Goal: Task Accomplishment & Management: Manage account settings

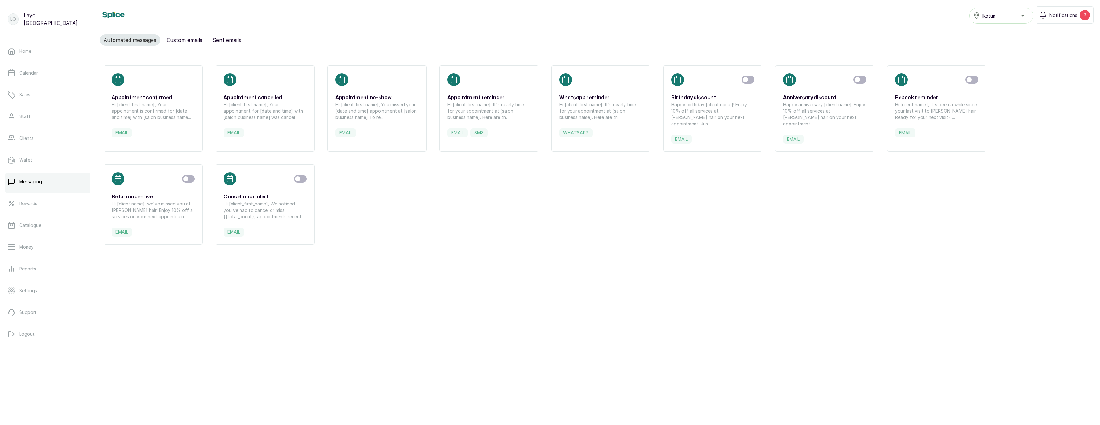
click at [923, 108] on p "Hi [client name], it's been a while since your last visit to [PERSON_NAME] hair…" at bounding box center [936, 110] width 83 height 19
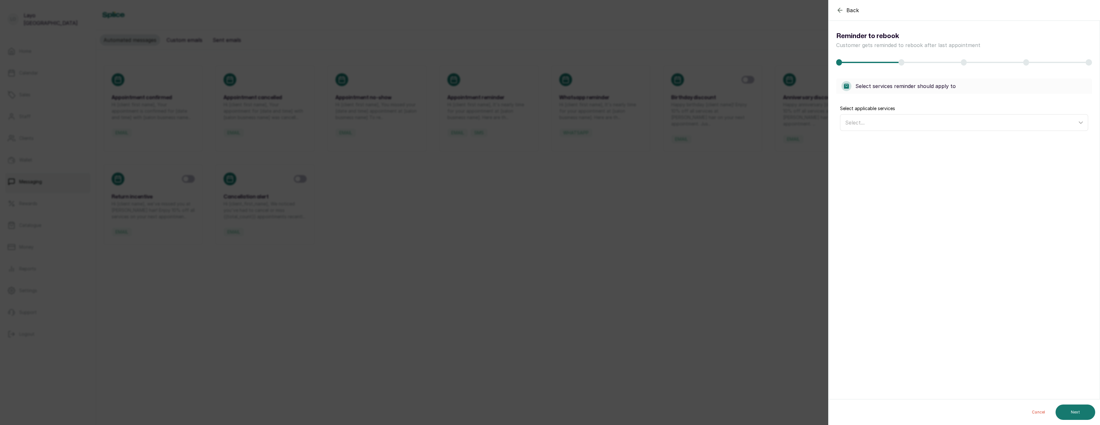
click at [912, 123] on div "Select..." at bounding box center [961, 123] width 232 height 8
click at [871, 151] on span "Select All" at bounding box center [862, 153] width 23 height 8
click at [849, 151] on input "Select All" at bounding box center [847, 152] width 4 height 4
checkbox input "true"
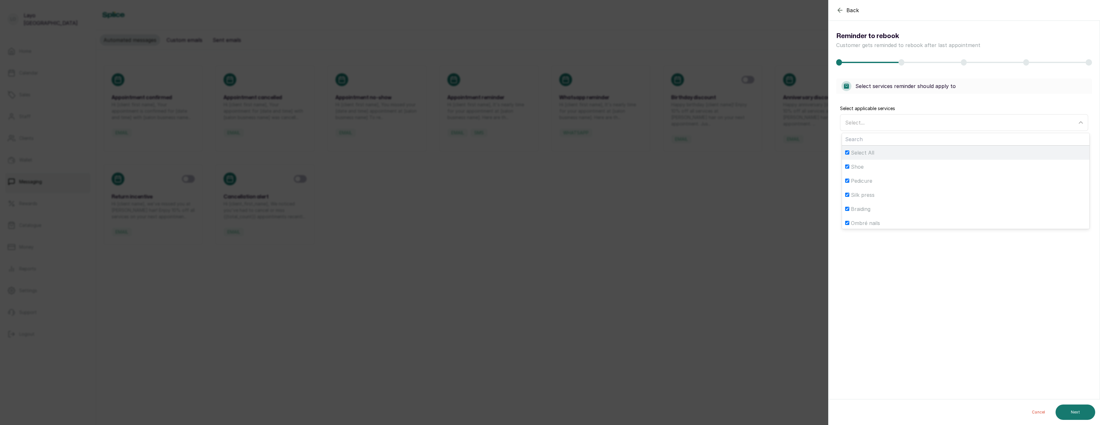
checkbox input "true"
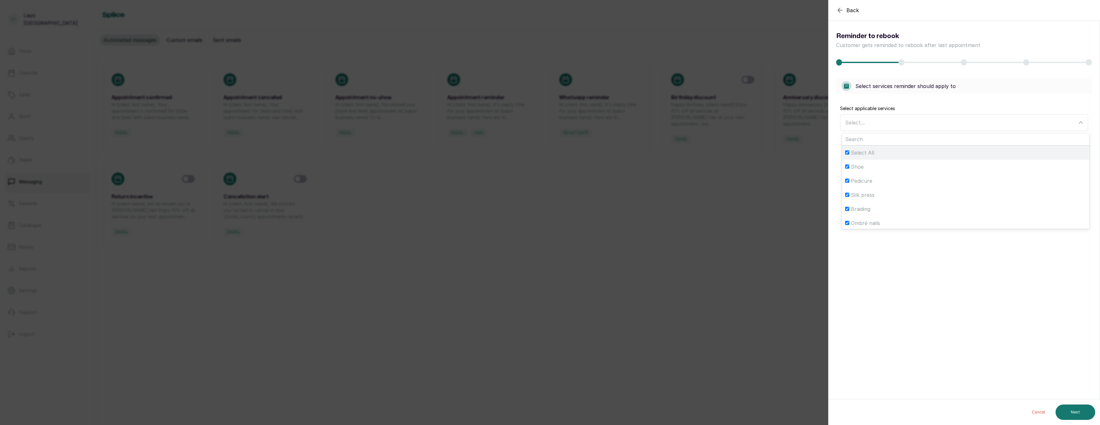
checkbox input "true"
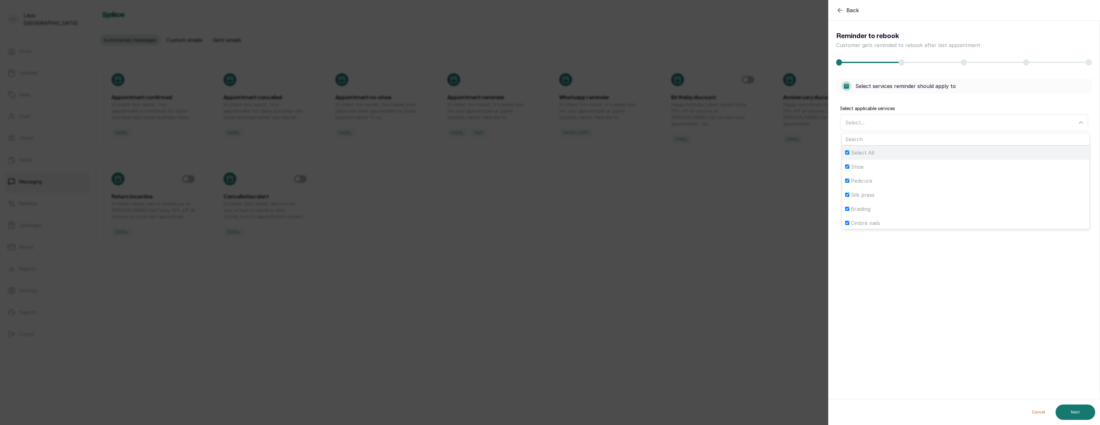
checkbox input "true"
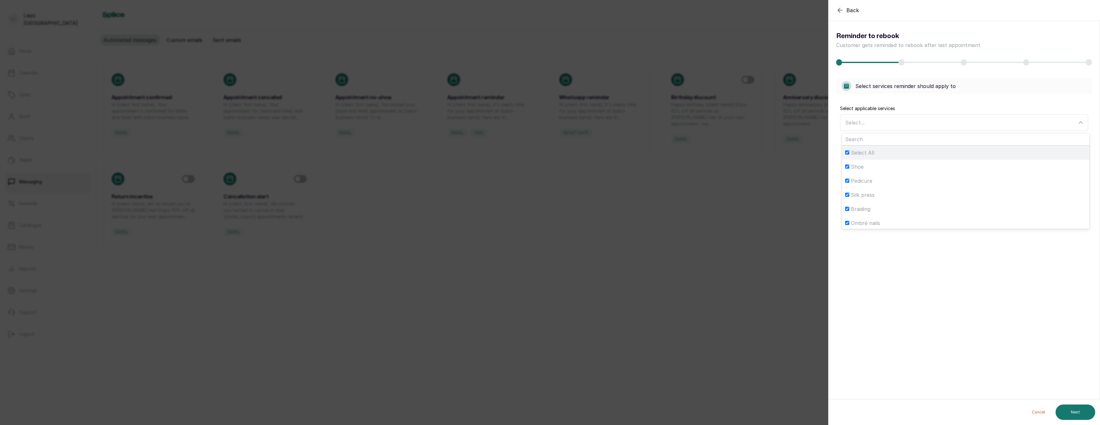
checkbox input "true"
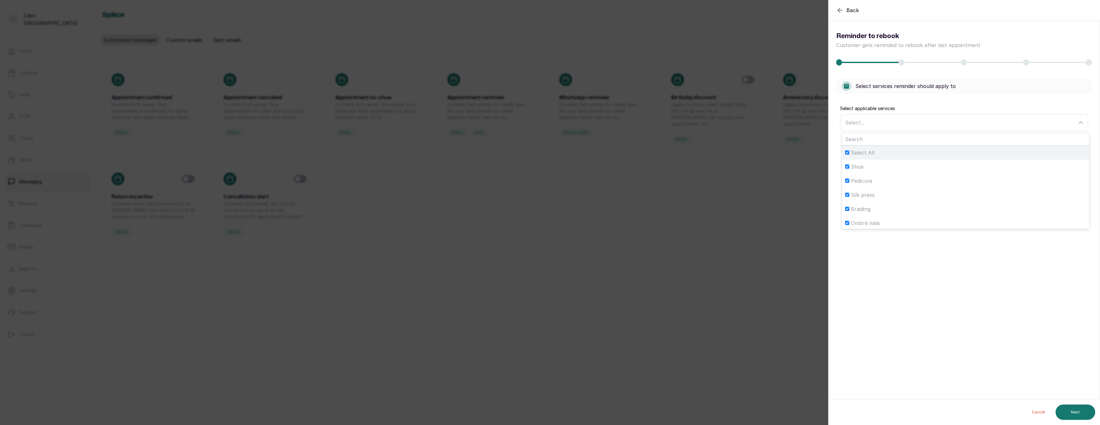
checkbox input "true"
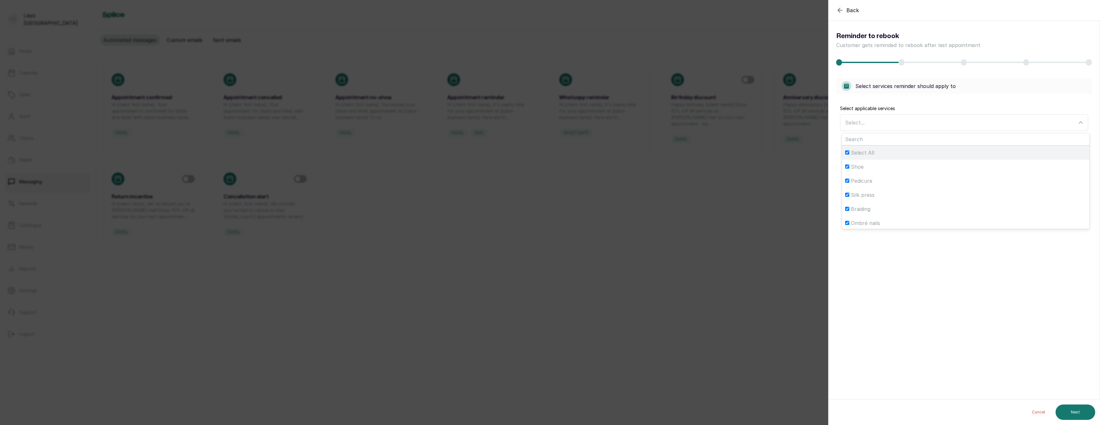
checkbox input "true"
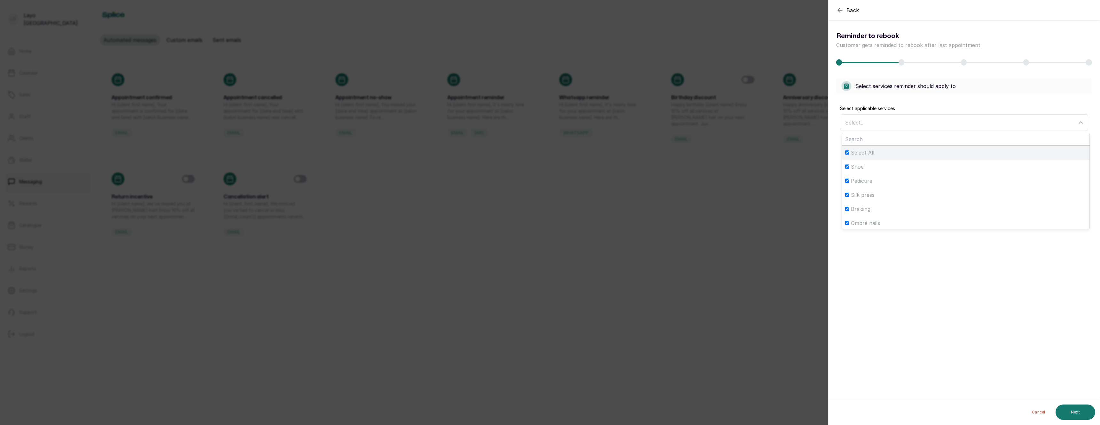
checkbox input "true"
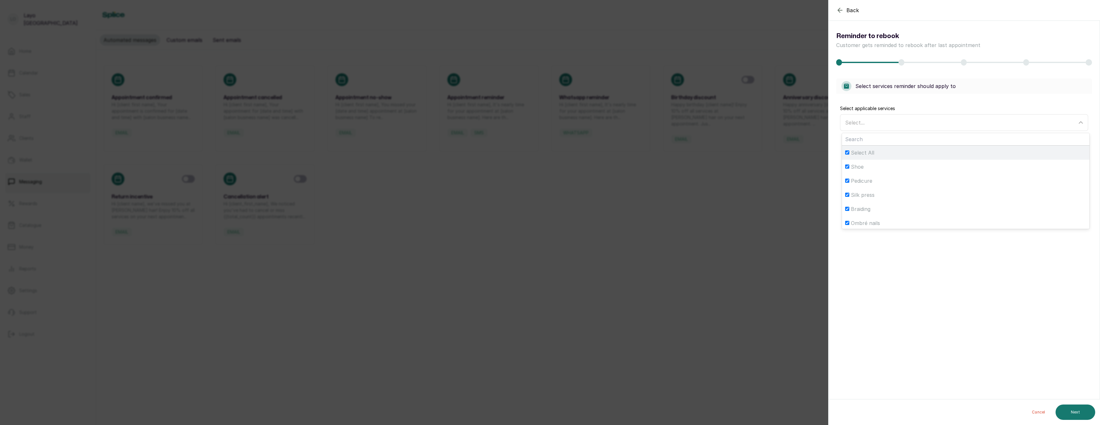
checkbox input "true"
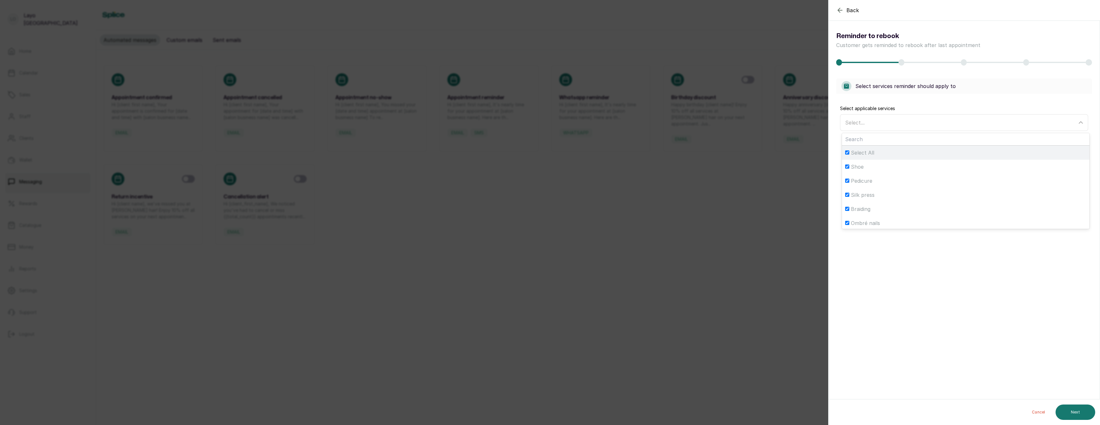
checkbox input "true"
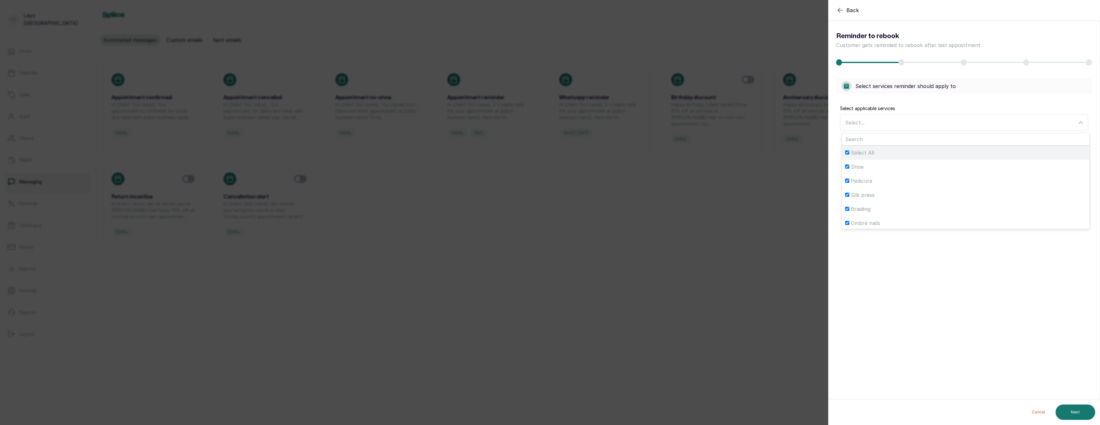
checkbox input "true"
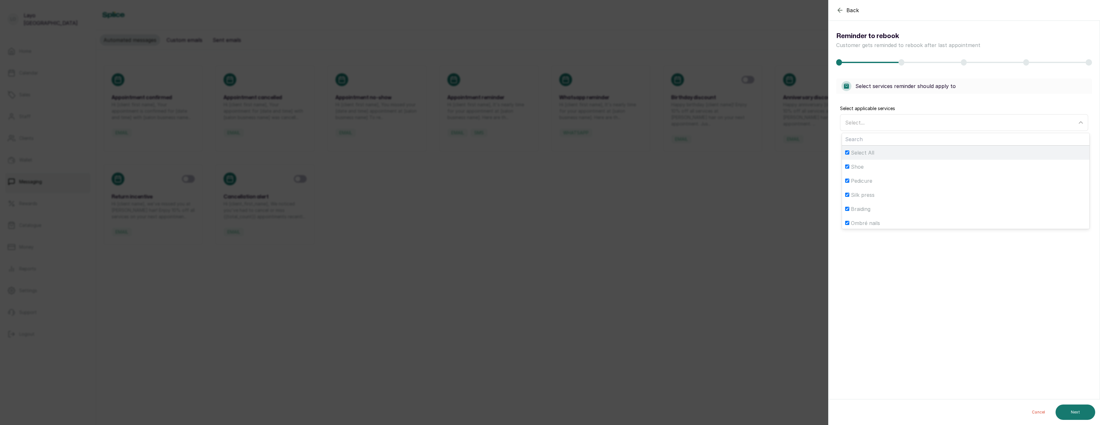
checkbox input "true"
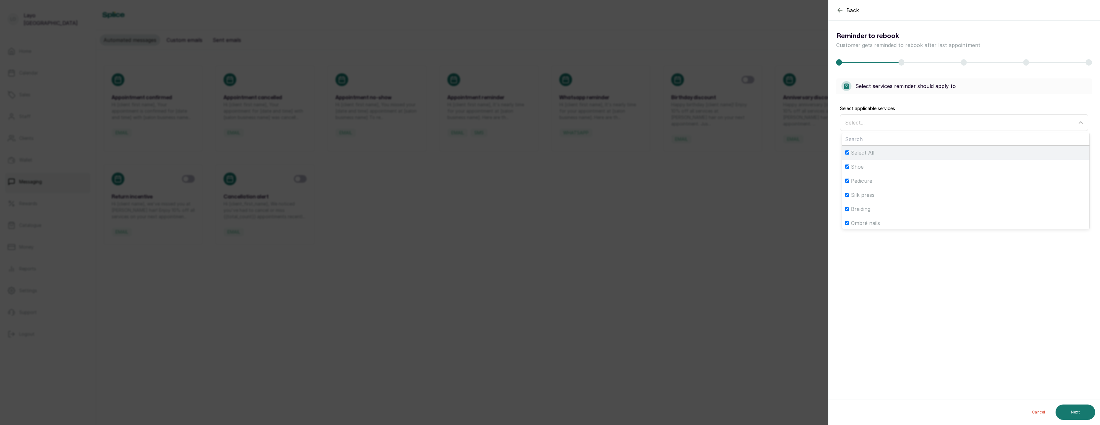
checkbox input "true"
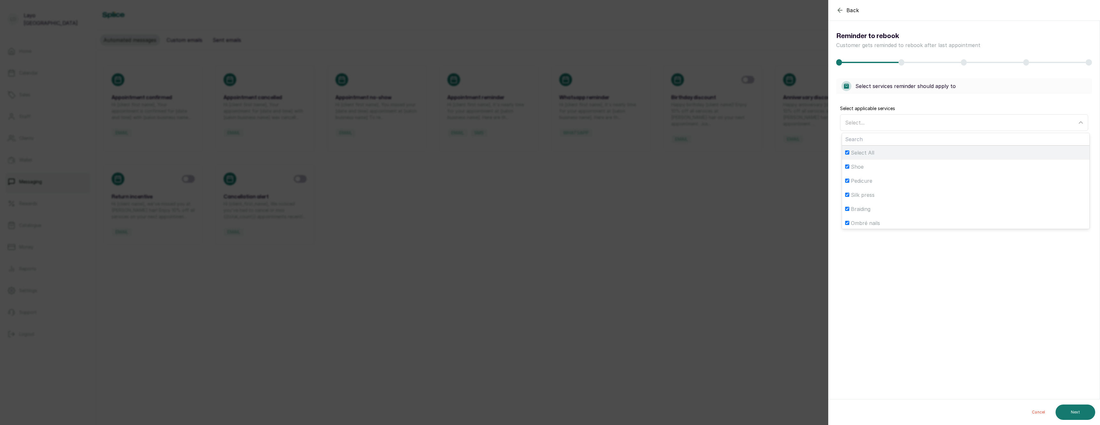
checkbox input "true"
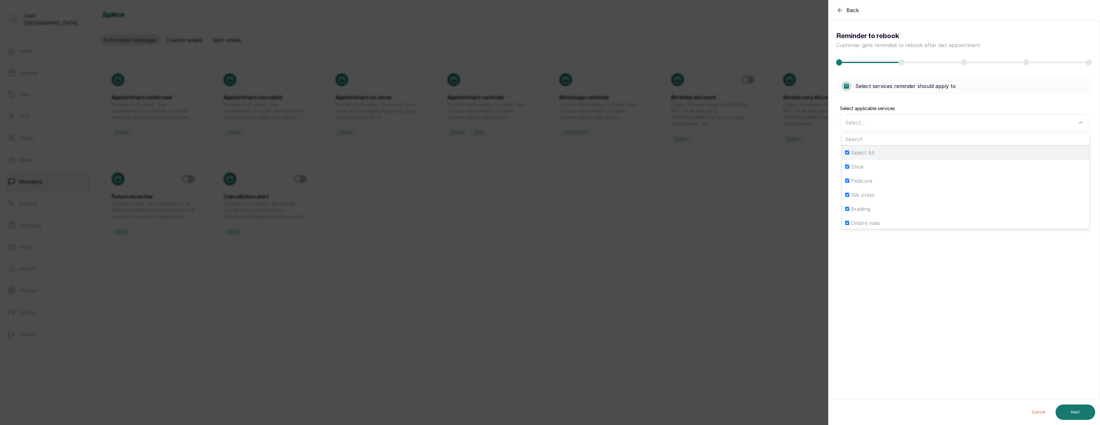
checkbox input "true"
click at [1078, 410] on button "Next" at bounding box center [1076, 411] width 40 height 15
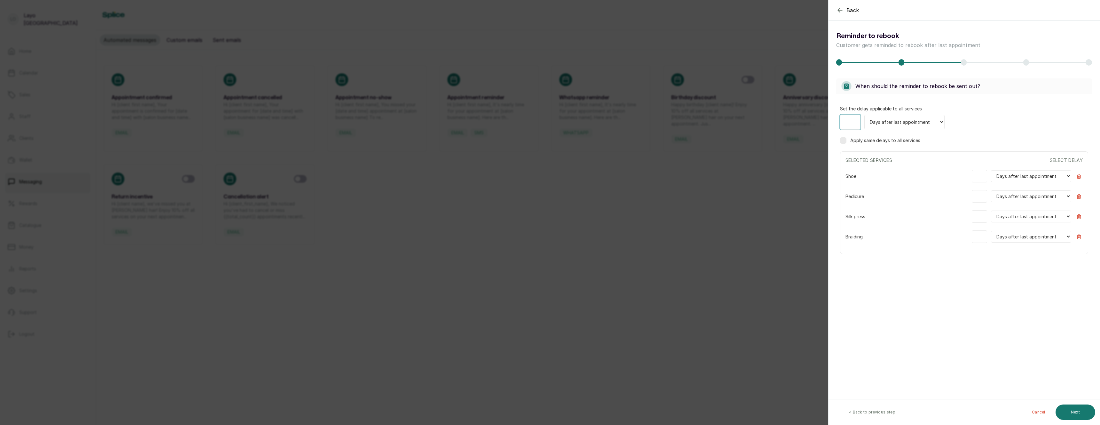
click at [847, 122] on input "number" at bounding box center [850, 121] width 20 height 15
type input "1"
click at [856, 140] on label "Apply same delays to all services" at bounding box center [885, 140] width 70 height 6
click at [1081, 416] on button "Next" at bounding box center [1076, 411] width 40 height 15
click at [910, 104] on div "Whatsapp Email" at bounding box center [964, 116] width 256 height 36
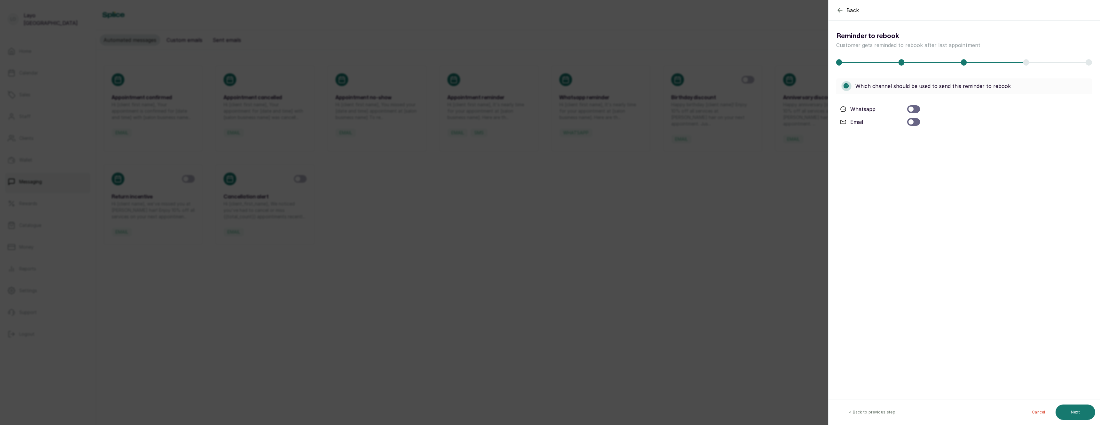
click at [913, 111] on div at bounding box center [913, 109] width 13 height 8
click at [912, 166] on div at bounding box center [911, 165] width 5 height 5
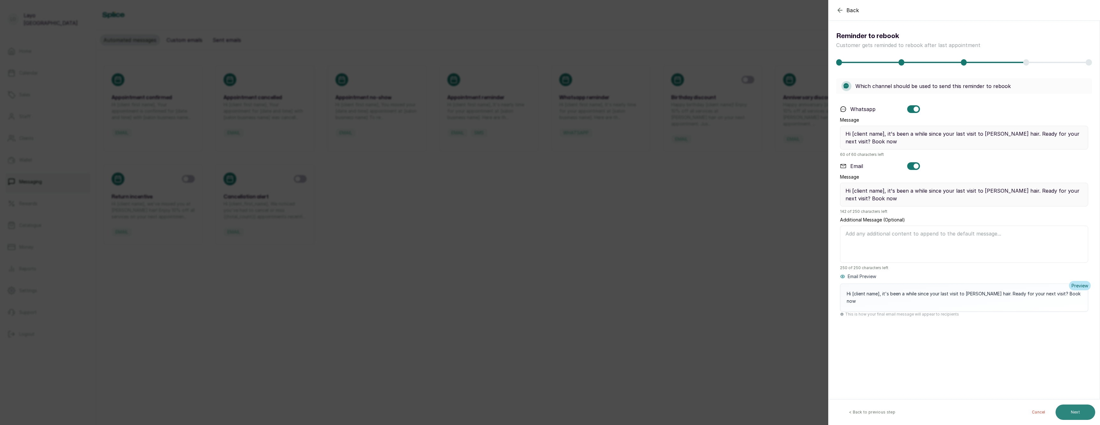
click at [1074, 409] on button "Next" at bounding box center [1076, 411] width 40 height 15
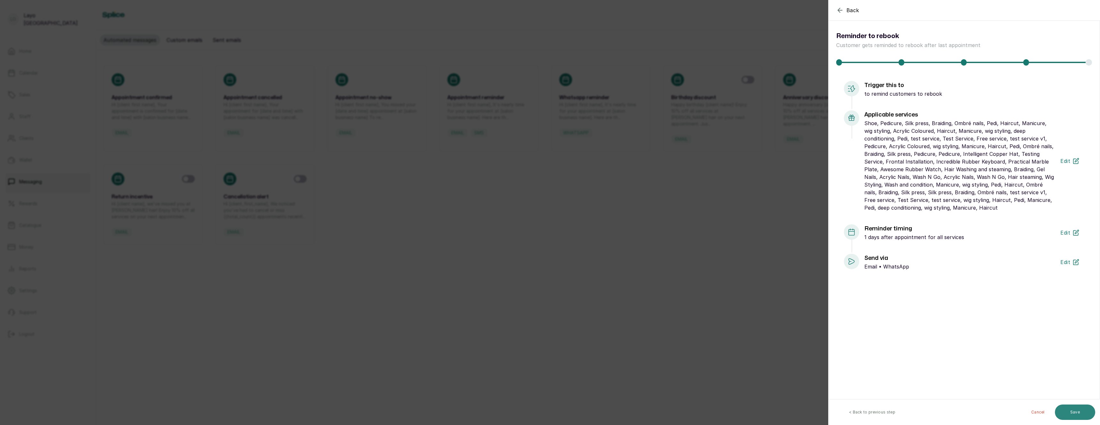
click at [1076, 411] on button "Save" at bounding box center [1075, 411] width 40 height 15
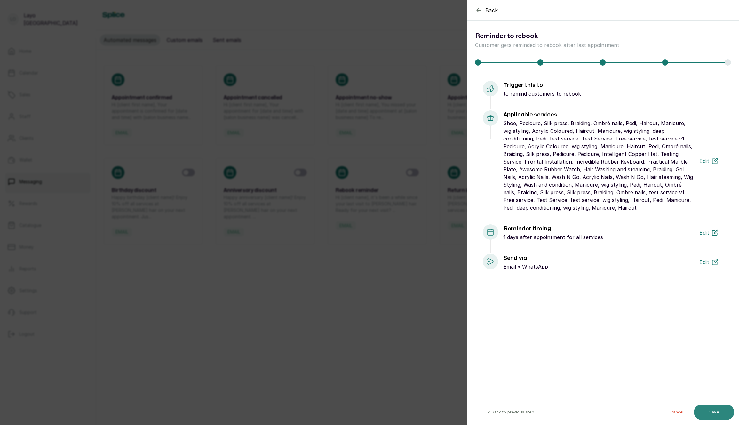
click at [714, 410] on button "Save" at bounding box center [714, 411] width 40 height 15
click at [254, 266] on div "Back Back Reminder to rebook Customer gets reminded to rebook after last appoin…" at bounding box center [369, 212] width 739 height 425
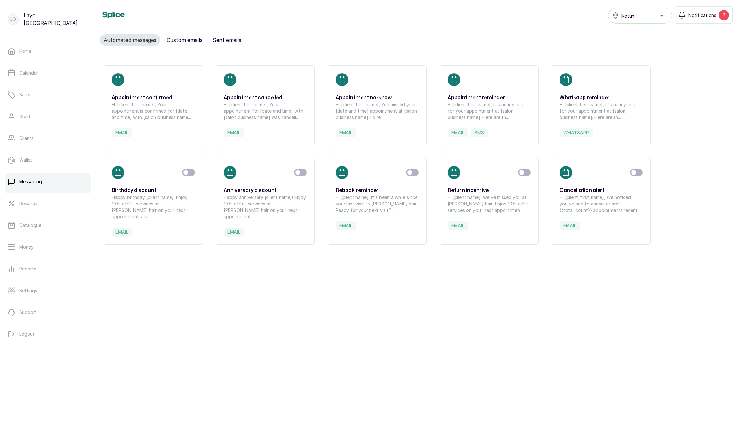
click at [364, 197] on p "Hi [client name], it's been a while since your last visit to [PERSON_NAME] hair…" at bounding box center [376, 203] width 83 height 19
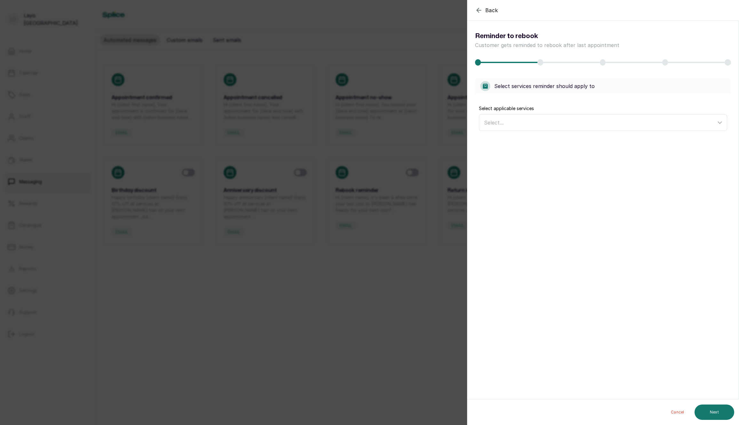
click at [544, 123] on div "Select..." at bounding box center [600, 123] width 232 height 8
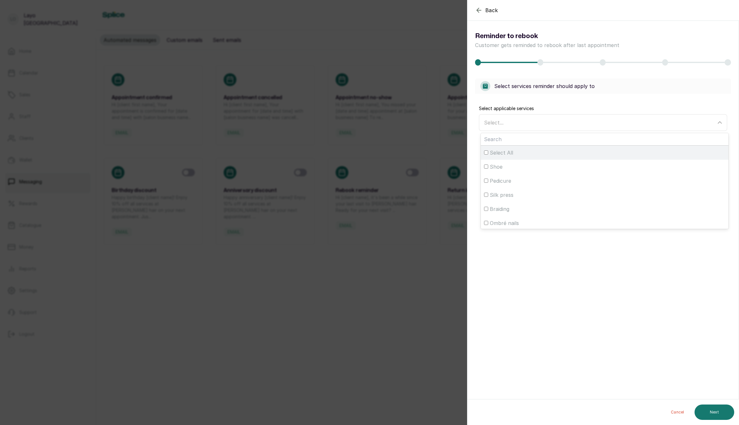
click at [505, 151] on span "Select All" at bounding box center [501, 153] width 23 height 8
click at [488, 151] on input "Select All" at bounding box center [486, 152] width 4 height 4
checkbox input "true"
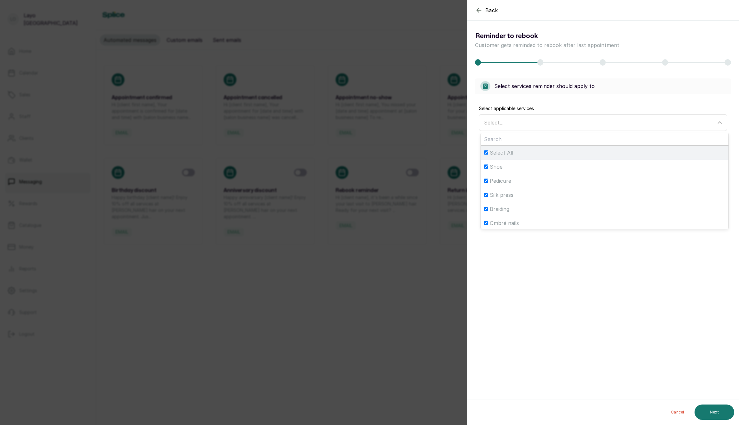
checkbox input "true"
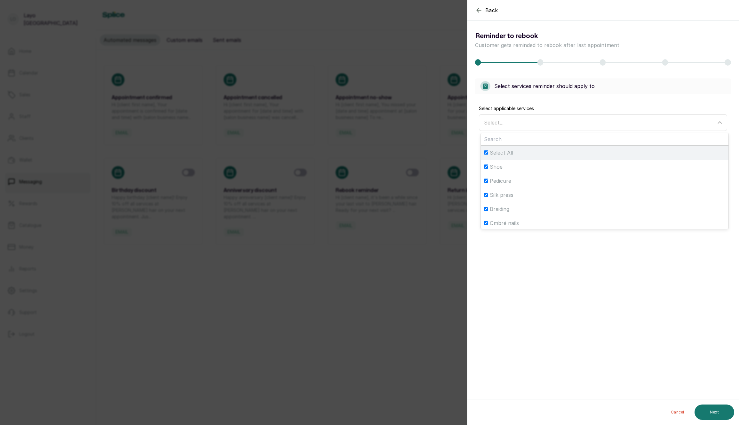
checkbox input "true"
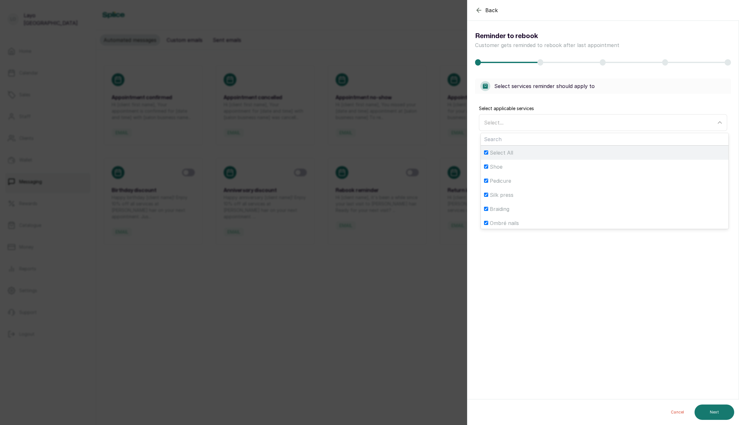
checkbox input "true"
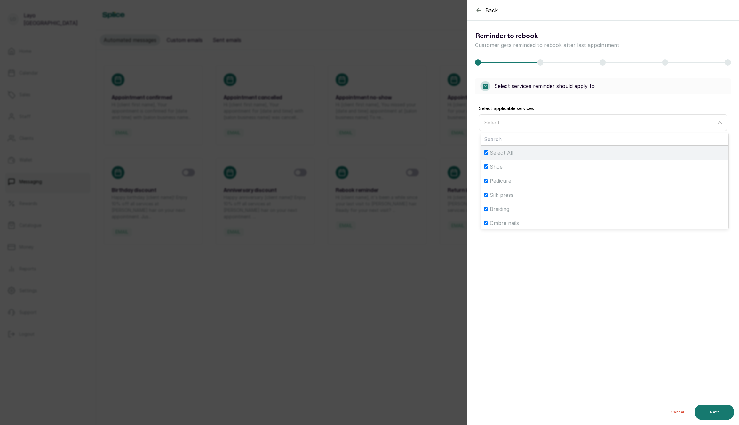
checkbox input "true"
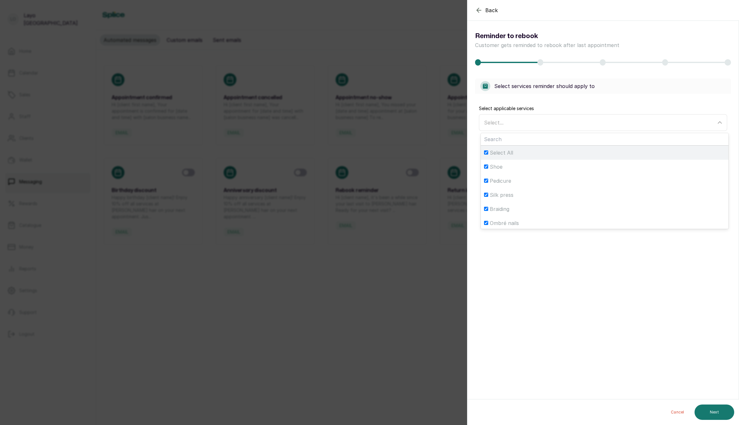
checkbox input "true"
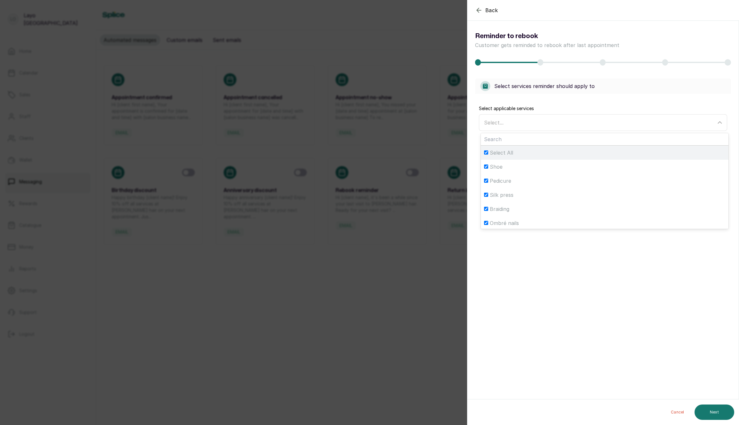
checkbox input "true"
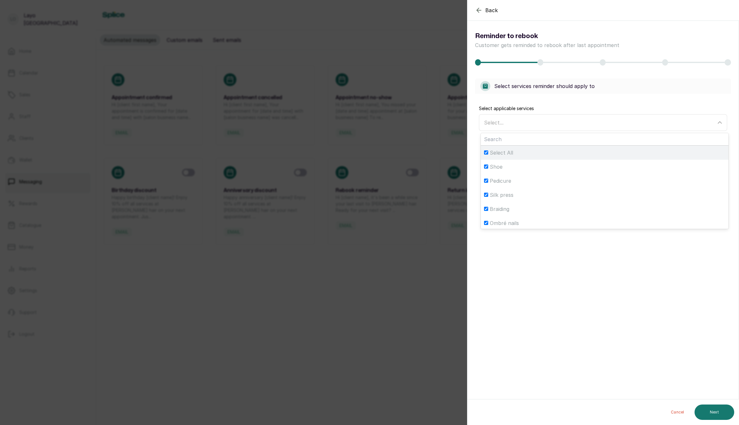
checkbox input "true"
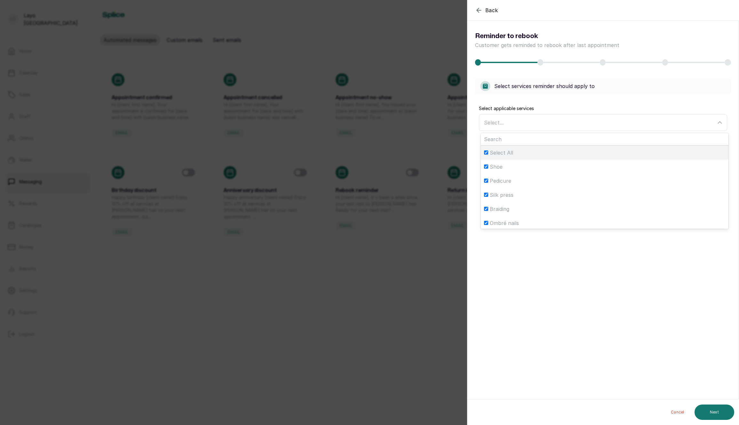
checkbox input "true"
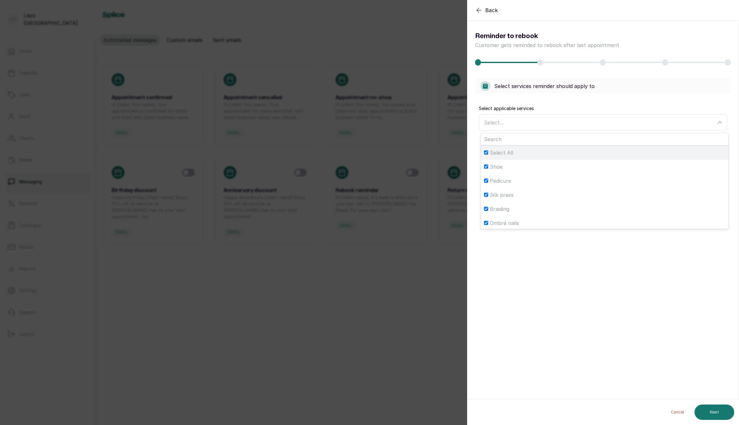
checkbox input "true"
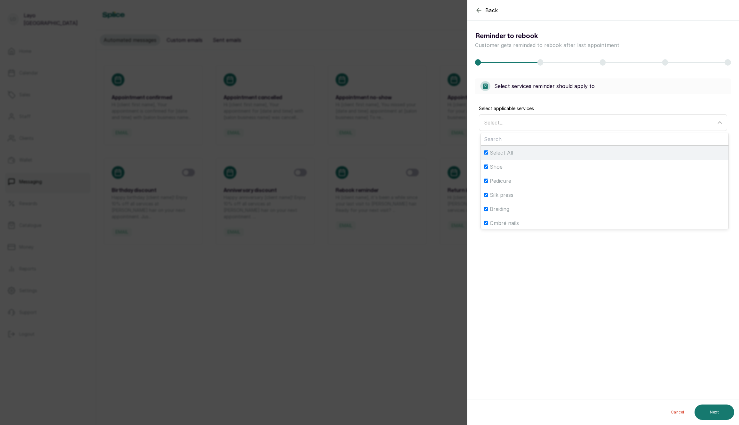
checkbox input "true"
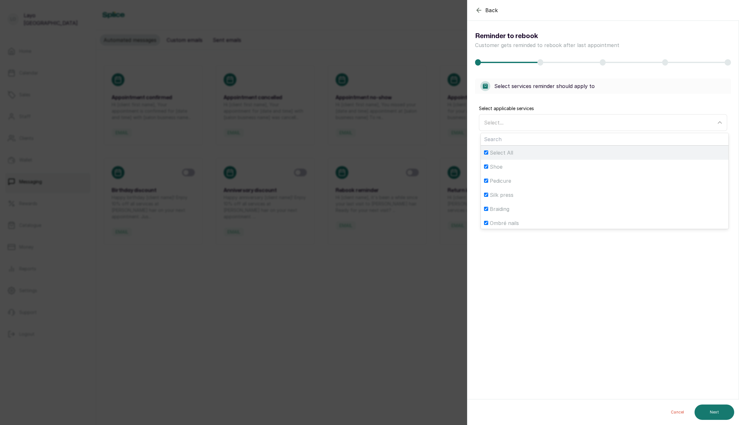
checkbox input "true"
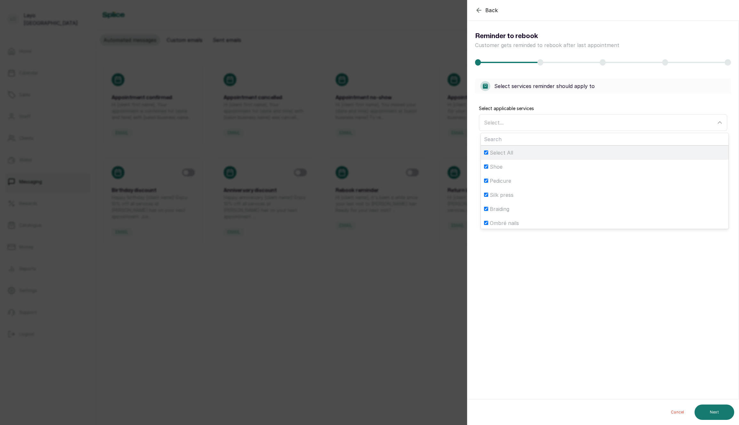
checkbox input "true"
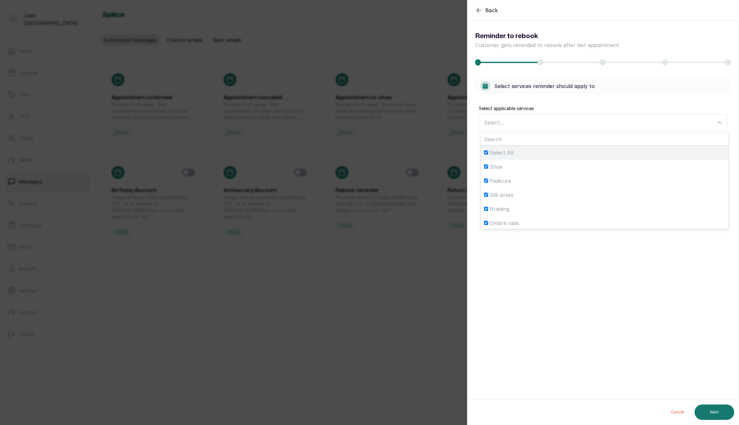
checkbox input "true"
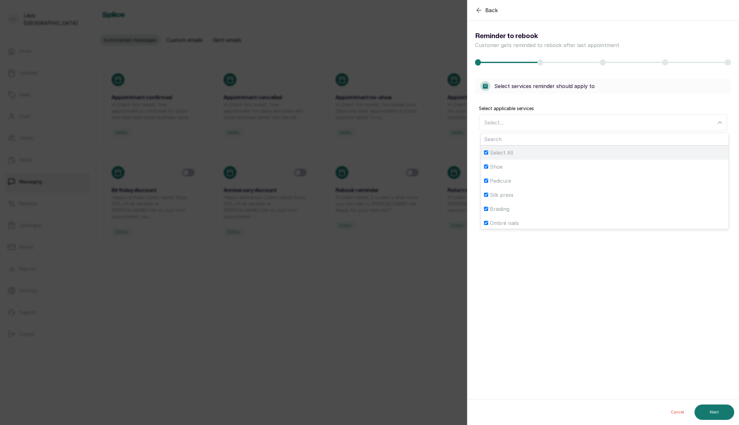
checkbox input "true"
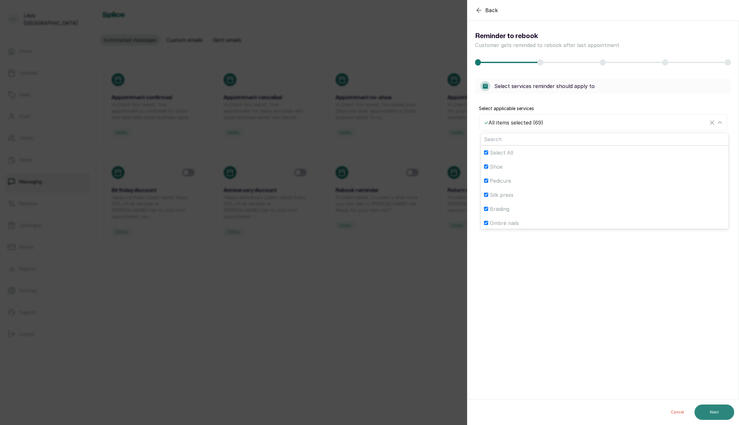
click at [714, 410] on button "Next" at bounding box center [714, 411] width 40 height 15
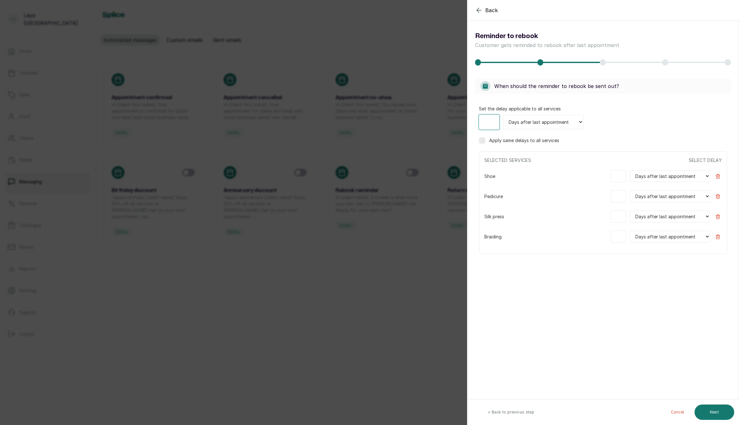
click at [481, 123] on input "number" at bounding box center [489, 121] width 20 height 15
type input "1"
click at [541, 140] on label "Apply same delays to all services" at bounding box center [524, 140] width 70 height 6
click at [717, 411] on button "Next" at bounding box center [714, 411] width 40 height 15
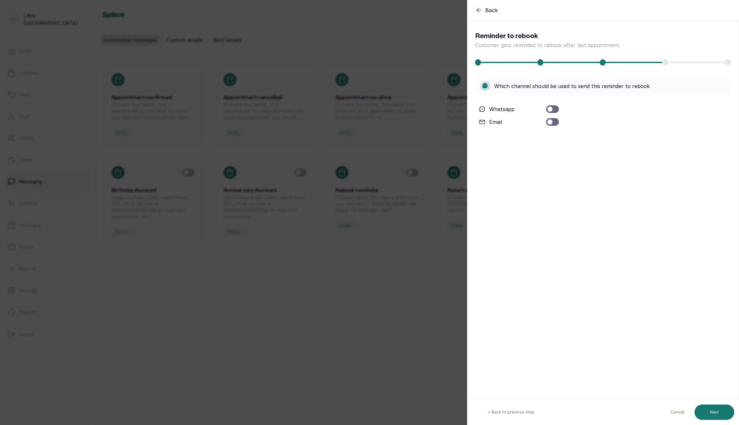
click at [555, 110] on div at bounding box center [552, 109] width 13 height 8
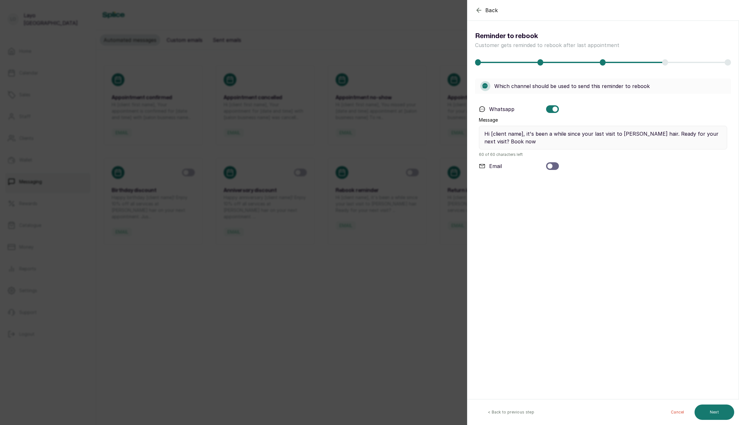
click at [551, 171] on div "Whatsapp Message Hi [client name], it's been a while since your last visit to L…" at bounding box center [603, 138] width 256 height 80
click at [552, 167] on div at bounding box center [552, 166] width 13 height 8
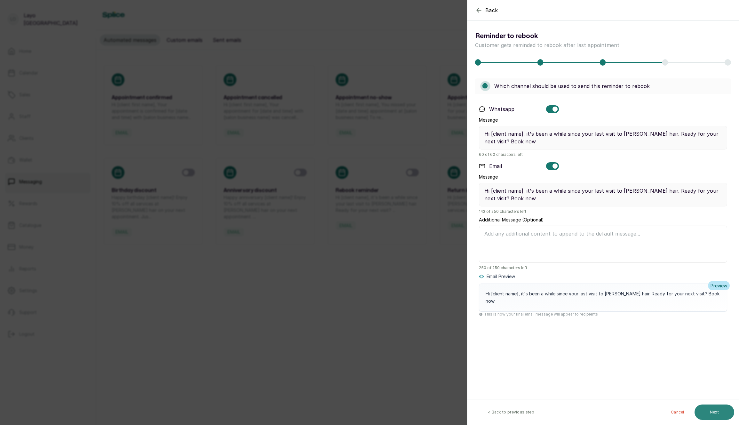
click at [717, 412] on button "Next" at bounding box center [714, 411] width 40 height 15
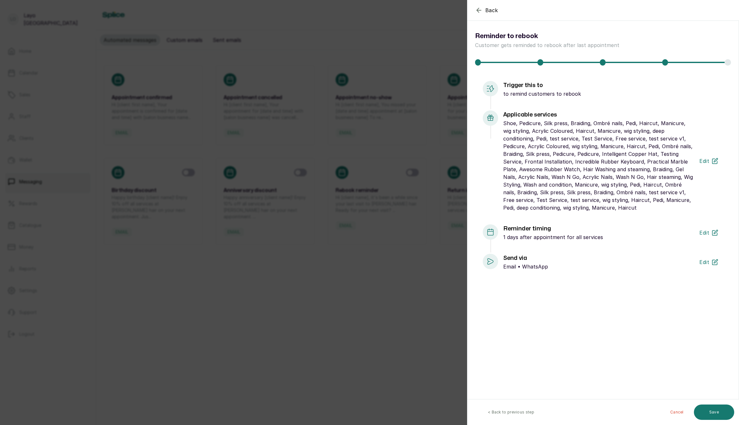
click at [703, 399] on div "Cancel Save" at bounding box center [671, 412] width 136 height 26
click at [705, 407] on button "Save" at bounding box center [714, 411] width 40 height 15
click at [711, 407] on button "Save" at bounding box center [714, 411] width 40 height 15
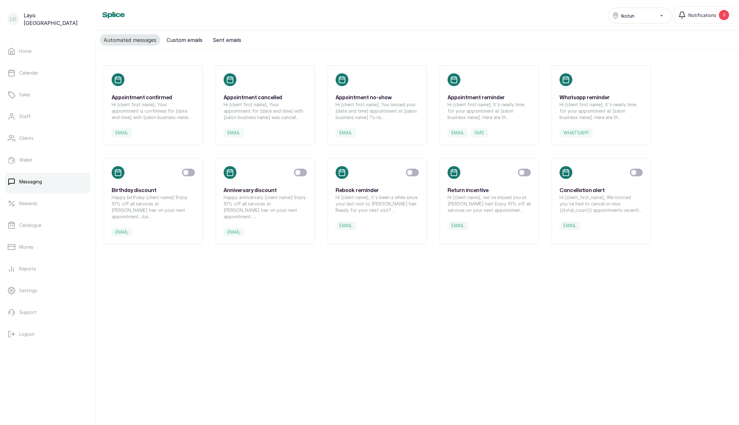
click at [393, 193] on h3 "Rebook reminder" at bounding box center [376, 190] width 83 height 8
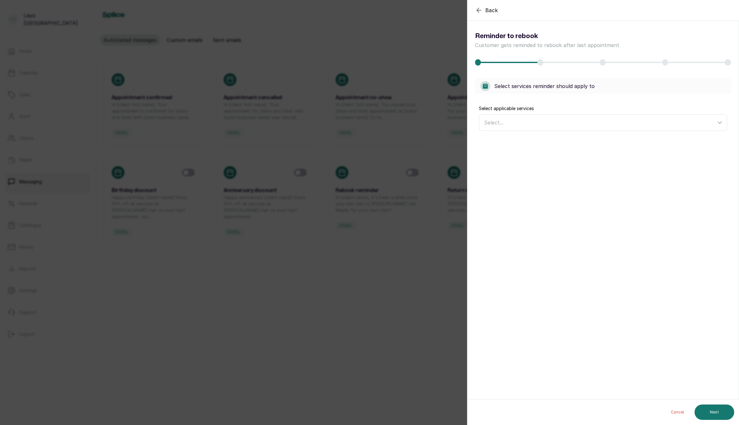
click at [558, 126] on div "Select..." at bounding box center [600, 123] width 232 height 8
drag, startPoint x: 524, startPoint y: 155, endPoint x: 550, endPoint y: 167, distance: 28.6
click at [524, 155] on div "Select All" at bounding box center [604, 153] width 241 height 8
click at [488, 154] on input "Select All" at bounding box center [486, 152] width 4 height 4
checkbox input "true"
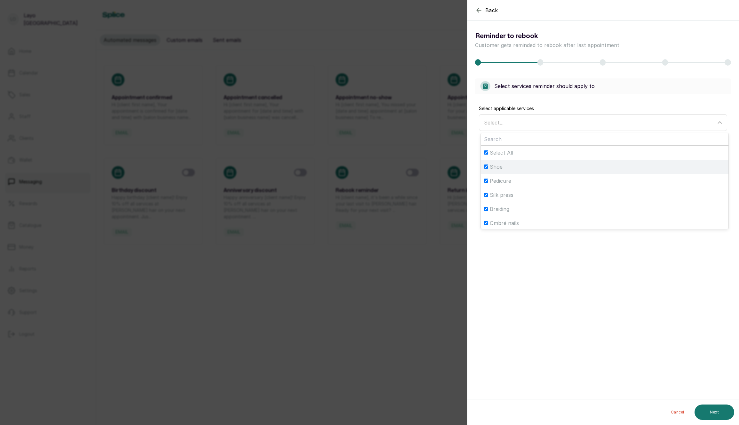
checkbox input "true"
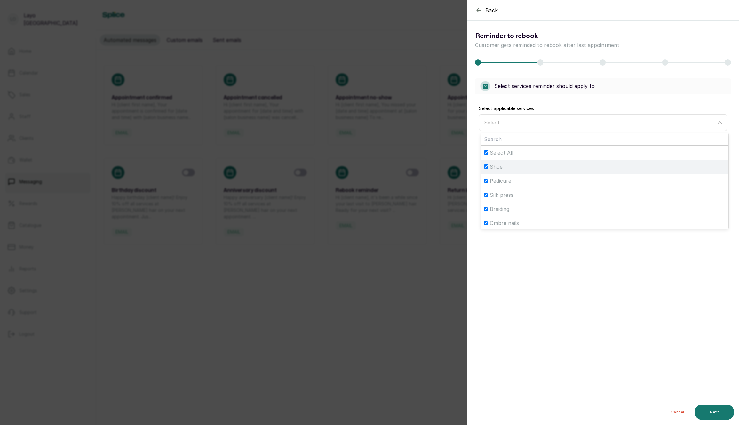
checkbox input "true"
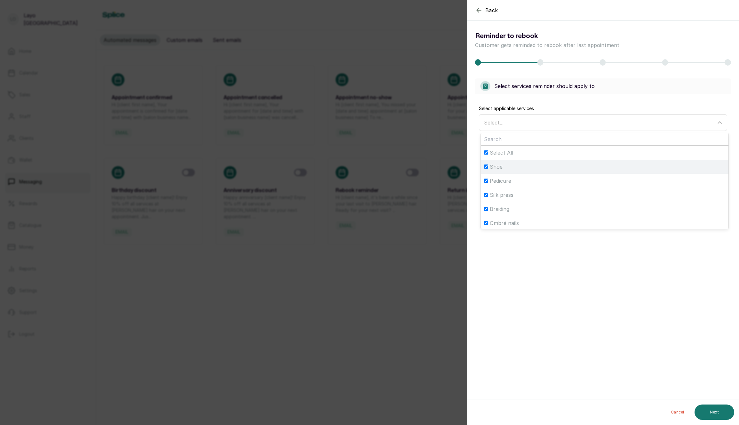
checkbox input "true"
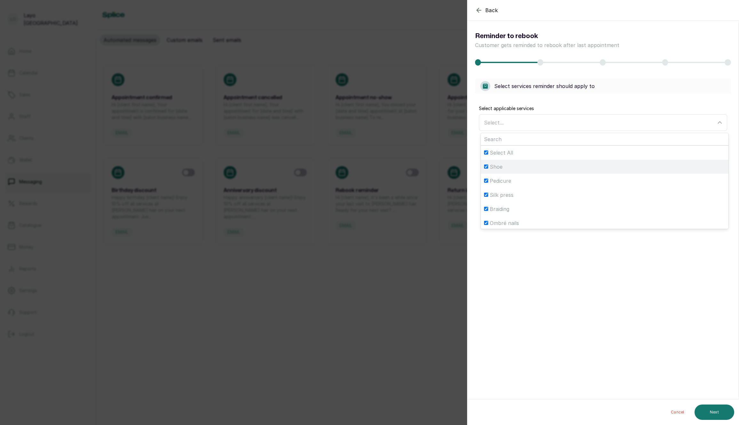
checkbox input "true"
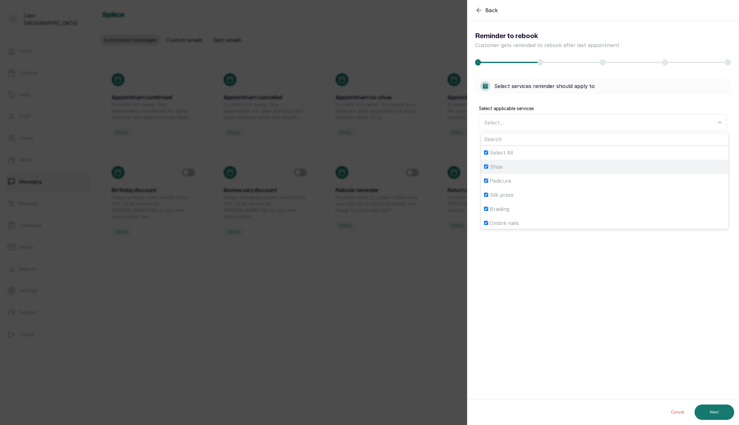
checkbox input "true"
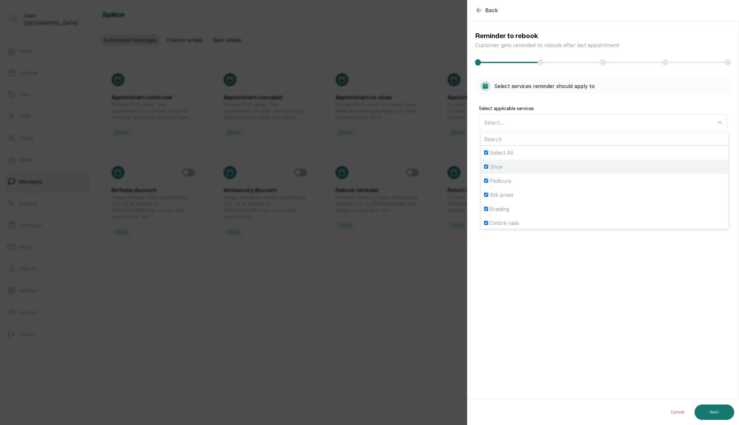
checkbox input "true"
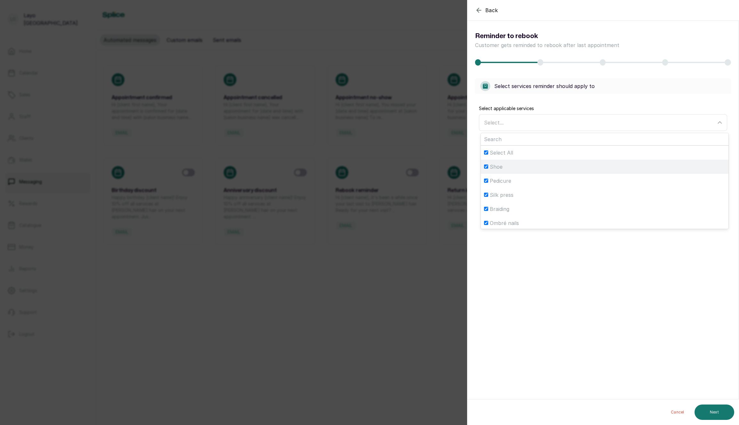
checkbox input "true"
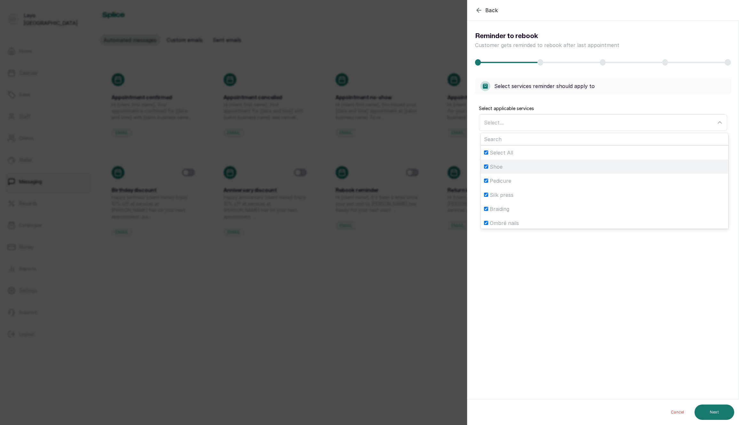
checkbox input "true"
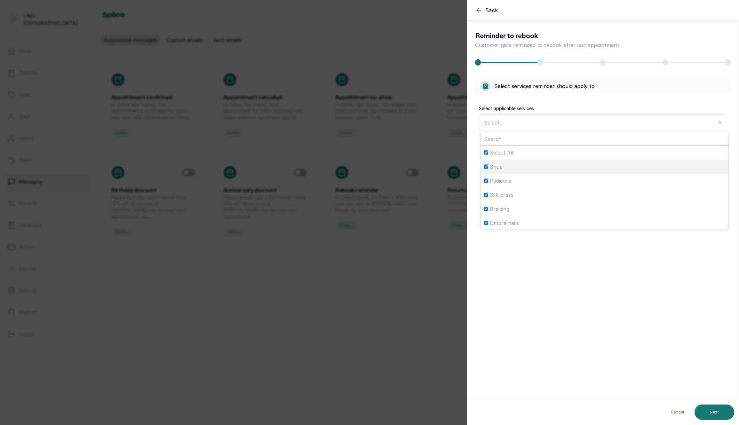
checkbox input "true"
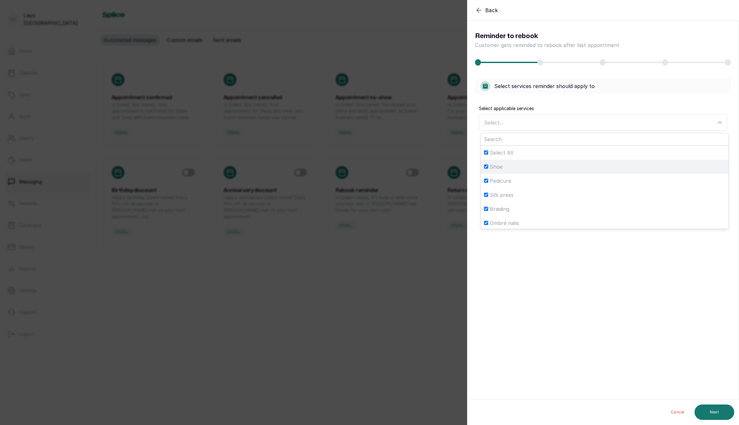
checkbox input "true"
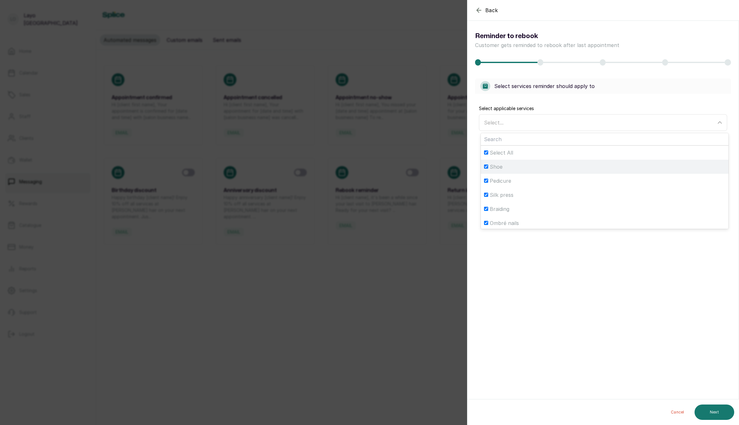
checkbox input "true"
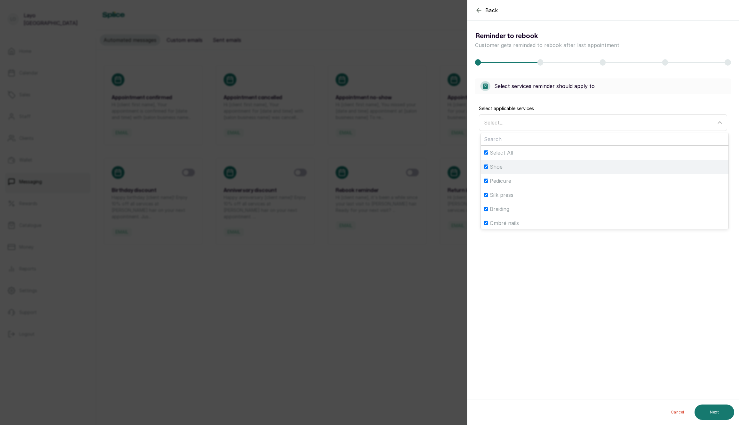
checkbox input "true"
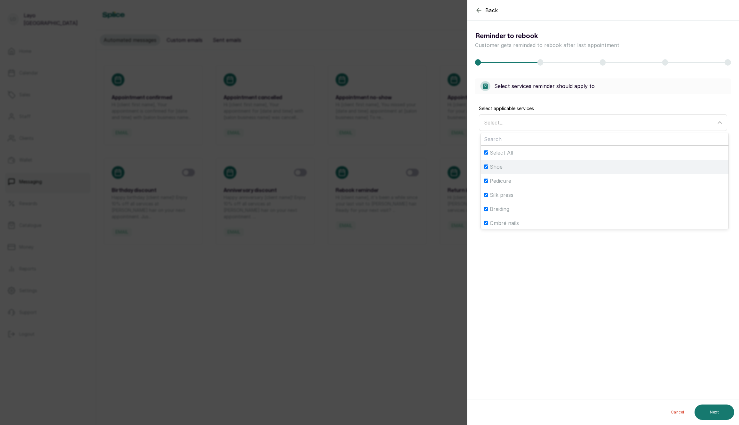
checkbox input "true"
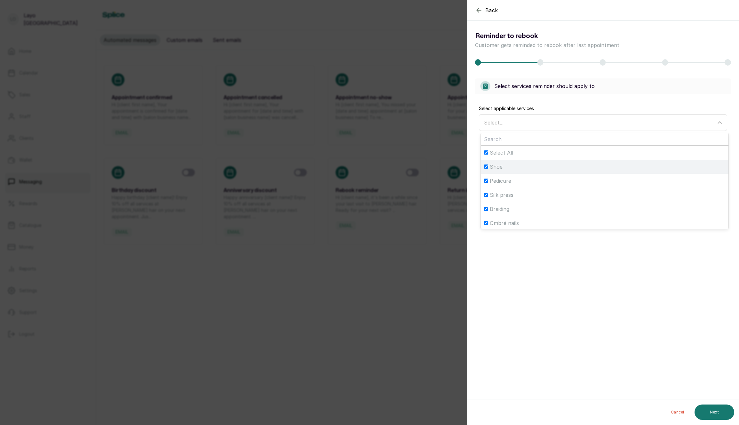
checkbox input "true"
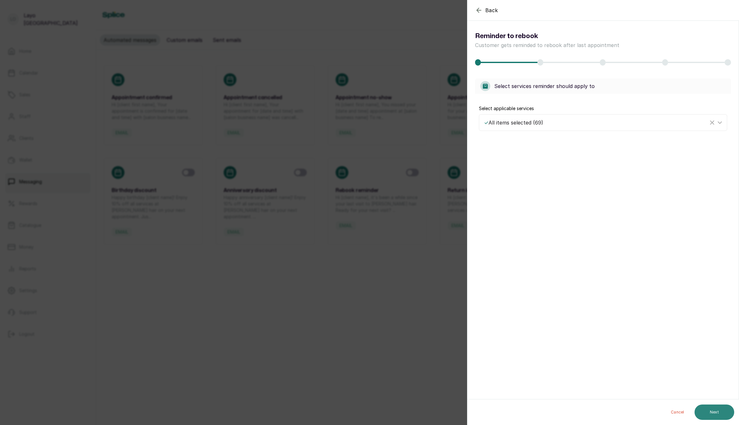
click at [708, 412] on button "Next" at bounding box center [714, 411] width 40 height 15
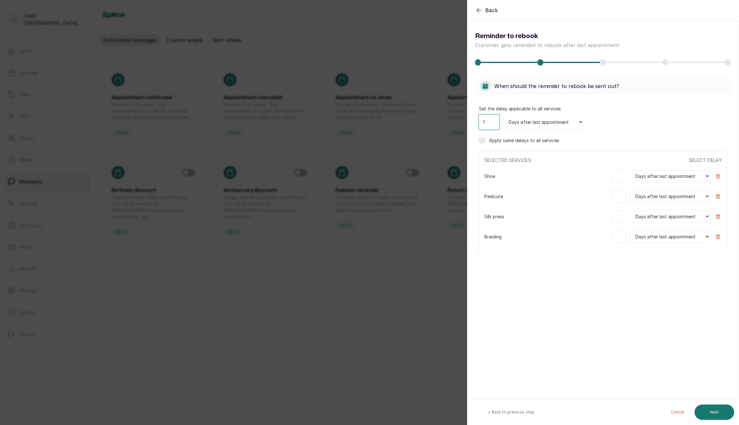
type input "1"
click at [491, 122] on input "1" at bounding box center [489, 121] width 20 height 15
click at [533, 141] on label "Apply same delays to all services" at bounding box center [524, 140] width 70 height 6
click at [711, 410] on button "Next" at bounding box center [714, 411] width 40 height 15
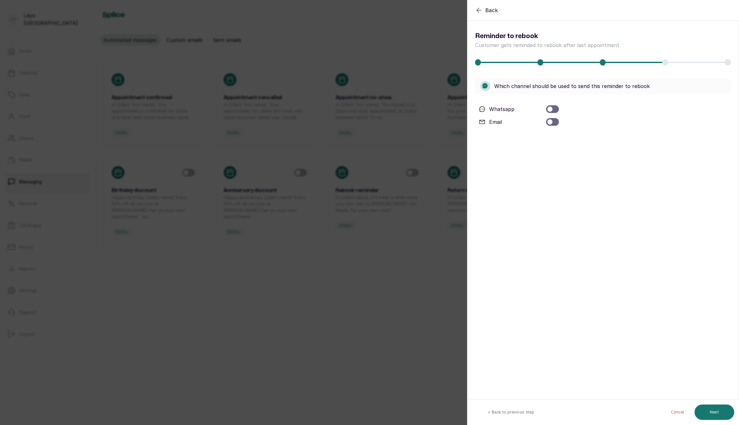
click at [551, 109] on div at bounding box center [549, 108] width 5 height 5
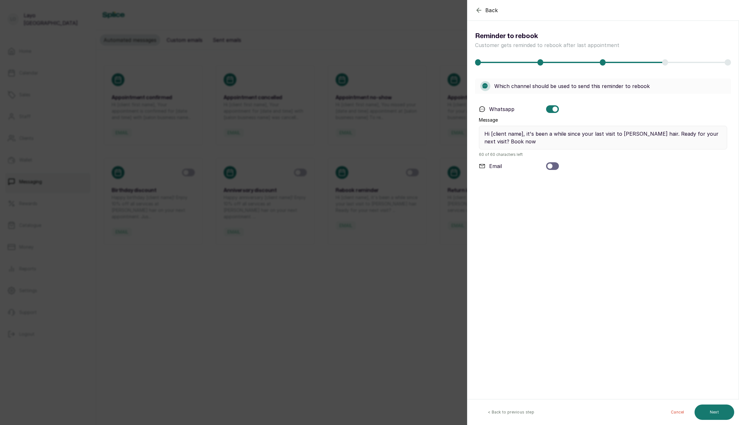
click at [549, 167] on div at bounding box center [549, 165] width 5 height 5
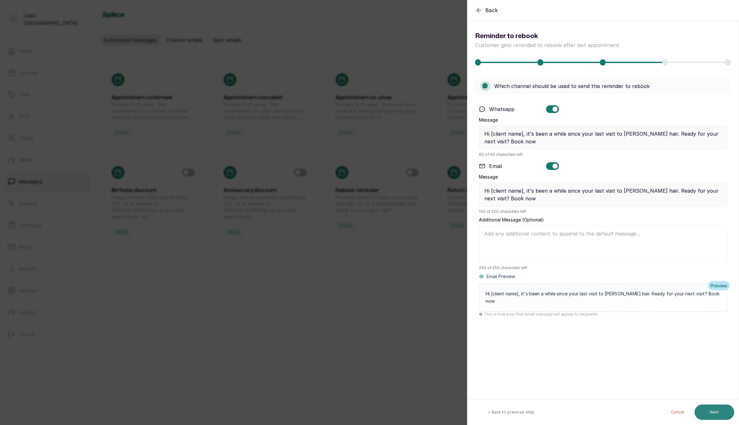
click at [717, 412] on button "Next" at bounding box center [714, 411] width 40 height 15
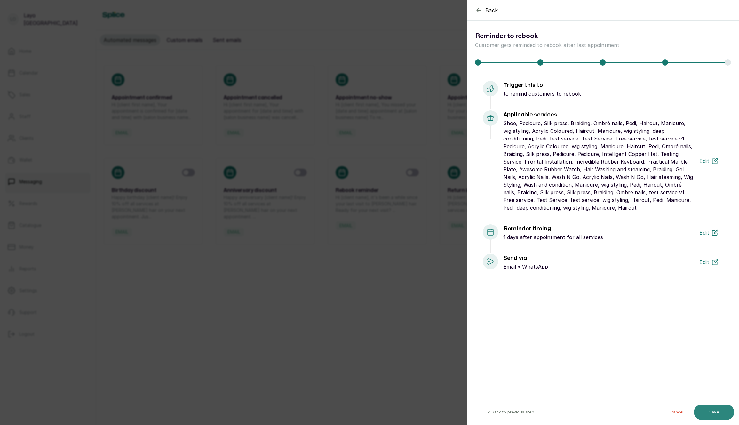
click at [707, 410] on button "Save" at bounding box center [714, 411] width 40 height 15
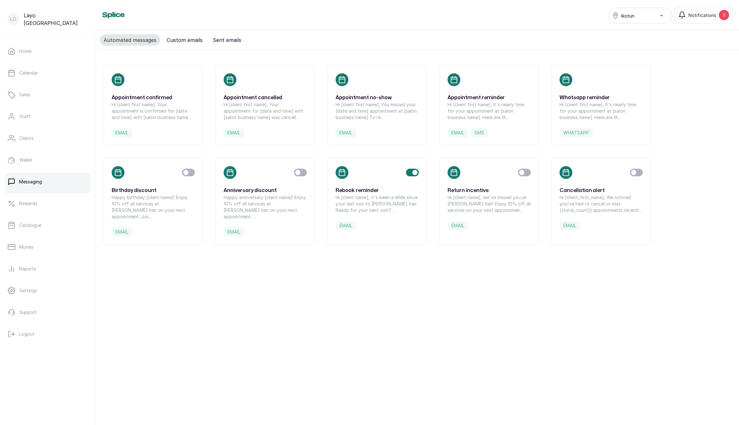
click at [165, 195] on p "Happy birthday [client name]! Enjoy 10% off all services at [PERSON_NAME] hair …" at bounding box center [153, 207] width 83 height 26
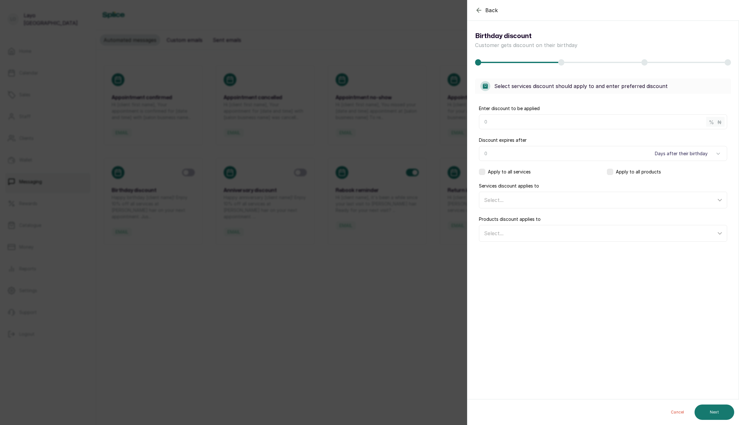
click at [511, 119] on input "text" at bounding box center [603, 121] width 248 height 15
type input "10"
click at [523, 153] on input "Discount expires after" at bounding box center [603, 153] width 248 height 15
type input "5"
drag, startPoint x: 516, startPoint y: 170, endPoint x: 545, endPoint y: 169, distance: 28.8
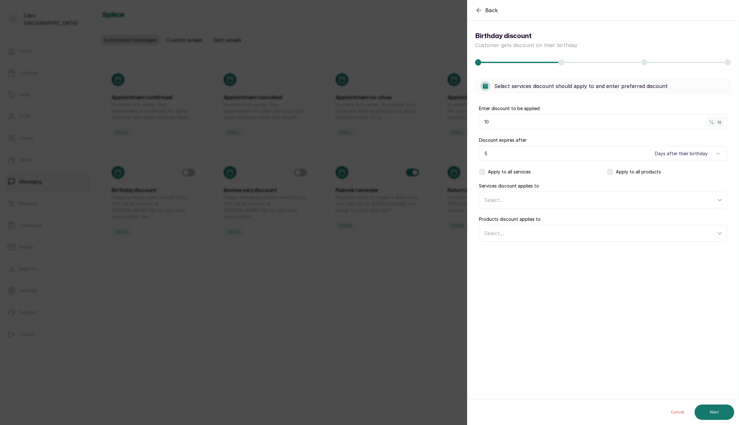
click at [517, 170] on label "Apply to all services" at bounding box center [509, 172] width 43 height 6
click at [648, 171] on label "Apply to all products" at bounding box center [638, 172] width 45 height 6
click at [724, 411] on button "Next" at bounding box center [714, 411] width 40 height 15
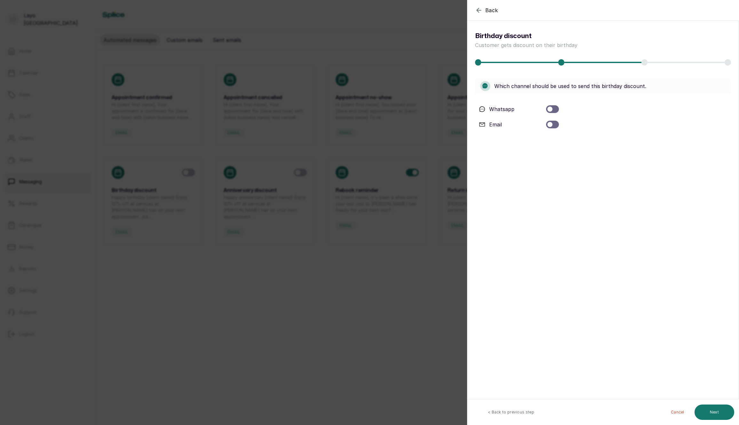
click at [551, 109] on div at bounding box center [549, 108] width 5 height 5
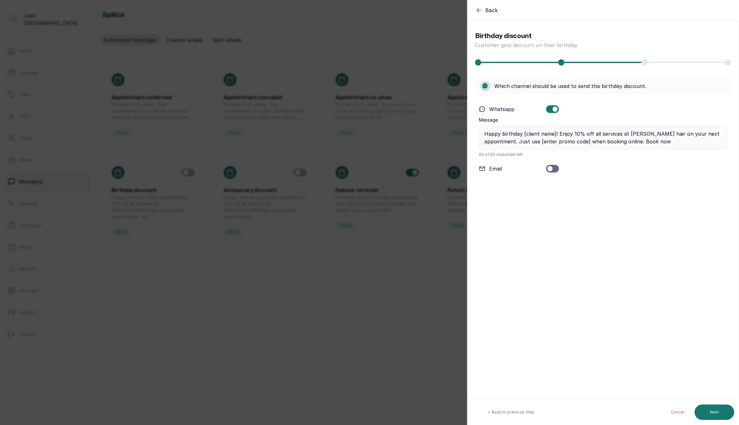
click at [553, 168] on div at bounding box center [552, 169] width 13 height 8
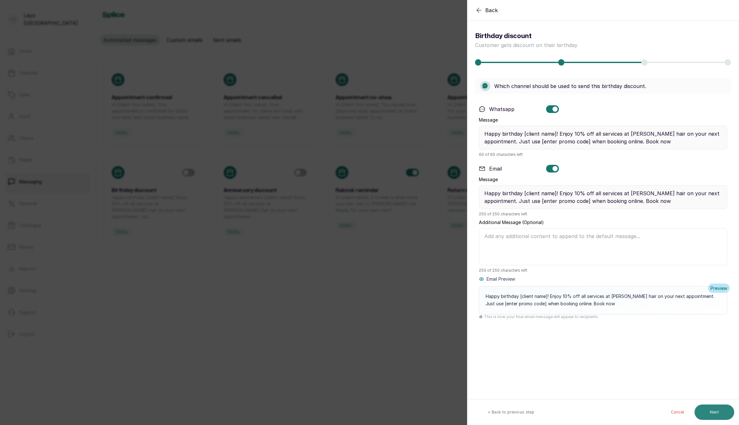
click at [703, 411] on button "Next" at bounding box center [714, 411] width 40 height 15
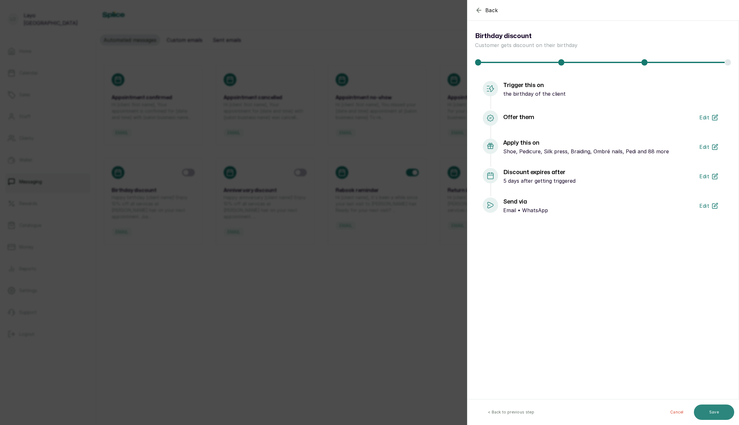
click at [712, 410] on button "Save" at bounding box center [714, 411] width 40 height 15
click at [711, 412] on button "Save" at bounding box center [714, 411] width 40 height 15
click at [509, 412] on button "< Back to previous step" at bounding box center [510, 411] width 77 height 15
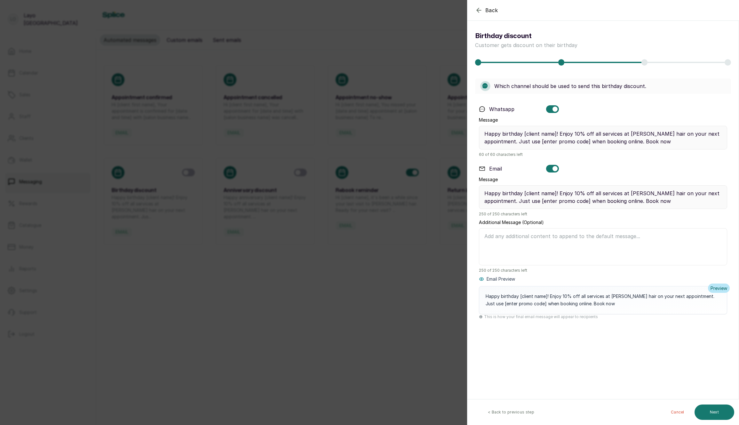
click at [509, 412] on button "< Back to previous step" at bounding box center [510, 411] width 77 height 15
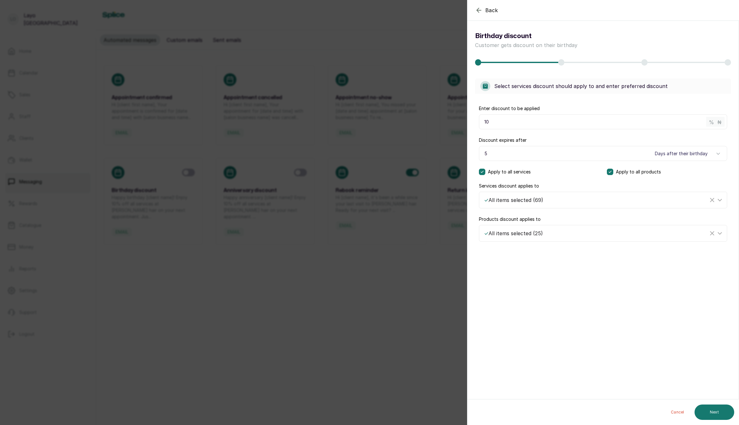
click at [710, 121] on span "%" at bounding box center [711, 122] width 5 height 8
click at [707, 408] on button "Next" at bounding box center [714, 411] width 40 height 15
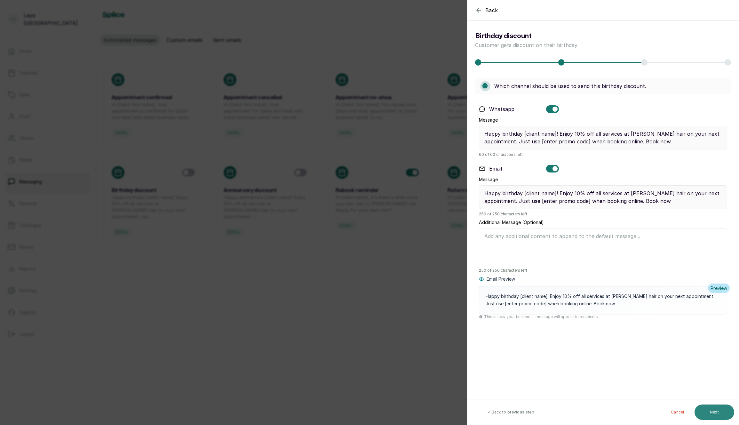
click at [707, 408] on button "Next" at bounding box center [714, 411] width 40 height 15
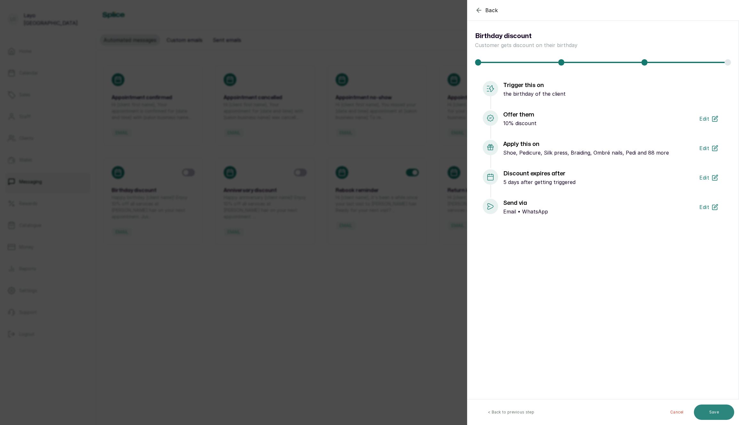
click at [707, 410] on button "Save" at bounding box center [714, 411] width 40 height 15
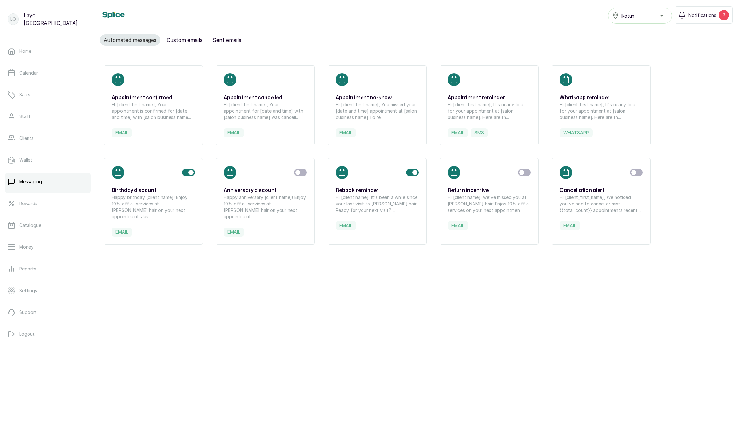
click at [488, 201] on p "Hi [client name], we've missed you at [PERSON_NAME] hair! Enjoy 10% off all ser…" at bounding box center [488, 203] width 83 height 19
select select "weeks"
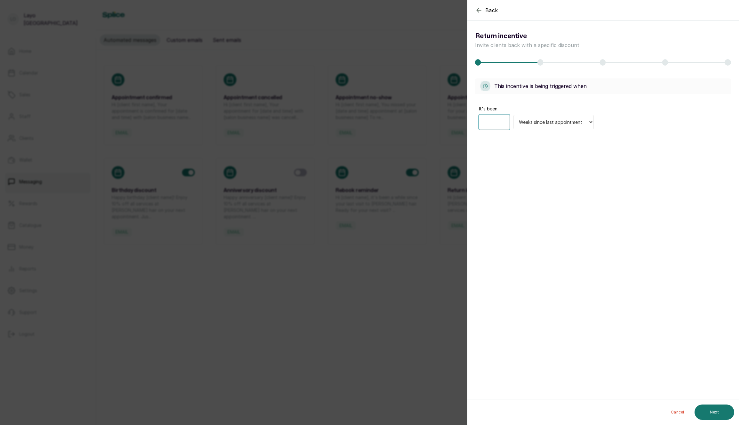
click at [484, 122] on input "number" at bounding box center [494, 121] width 31 height 15
type input "1"
click at [527, 118] on select "Days since last appointment Weeks since last appointment Months since last appo…" at bounding box center [553, 122] width 80 height 14
select select "days"
click at [513, 115] on select "Days since last appointment Weeks since last appointment Months since last appo…" at bounding box center [553, 122] width 80 height 14
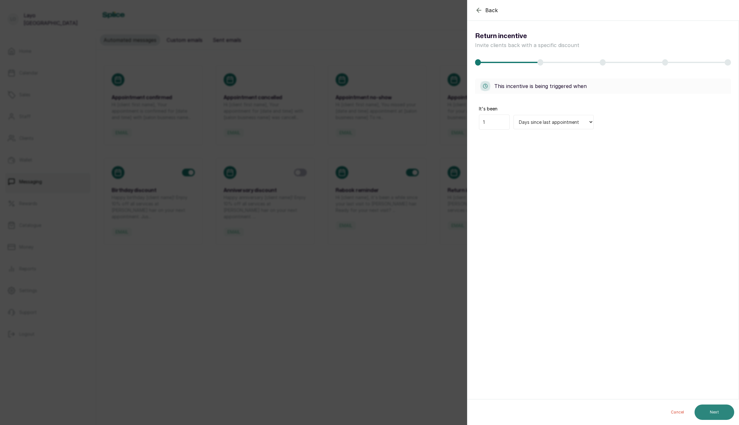
click at [704, 411] on button "Next" at bounding box center [714, 411] width 40 height 15
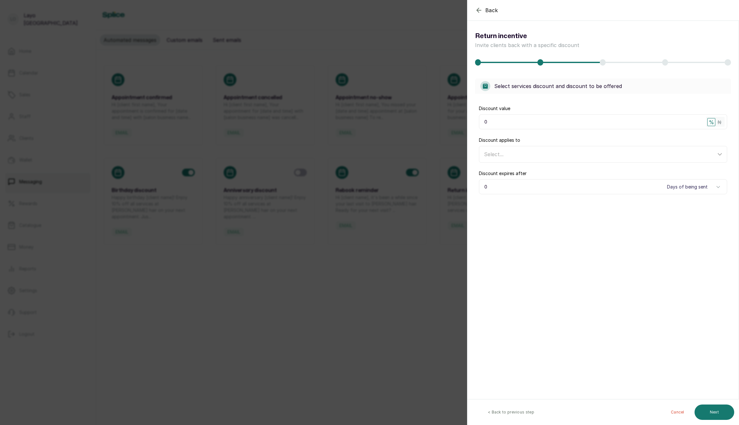
click at [618, 119] on input "0" at bounding box center [603, 121] width 248 height 15
type input "10"
click at [712, 121] on span "%" at bounding box center [711, 122] width 5 height 8
click at [651, 161] on div "Select..." at bounding box center [603, 154] width 248 height 16
click at [654, 157] on div "Select..." at bounding box center [600, 154] width 232 height 8
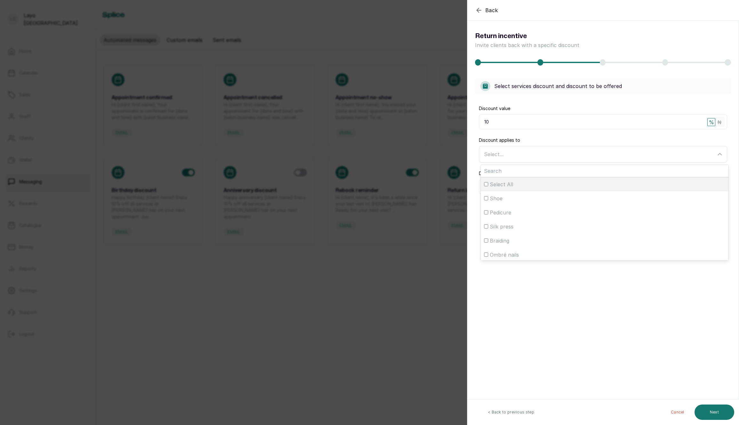
click at [569, 184] on div "Select All" at bounding box center [604, 184] width 241 height 8
click at [488, 184] on input "Select All" at bounding box center [486, 184] width 4 height 4
checkbox input "true"
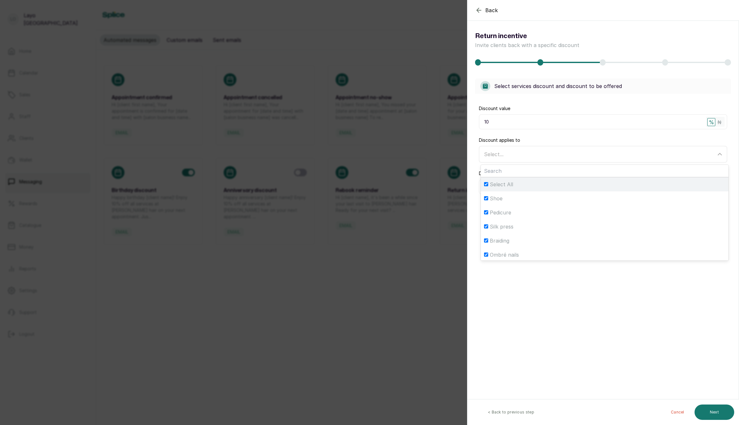
checkbox input "true"
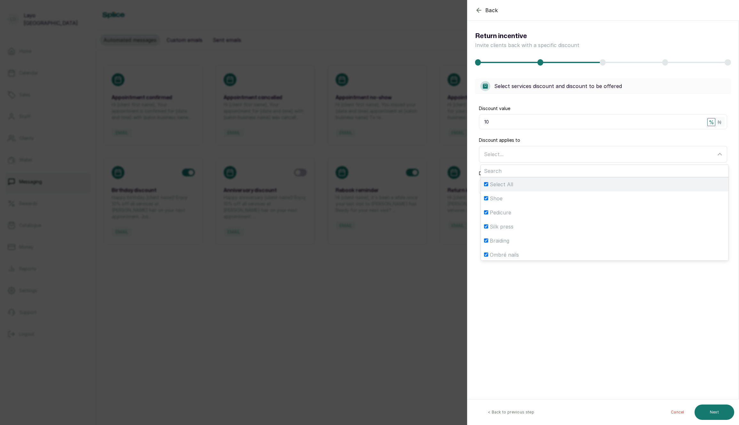
checkbox input "true"
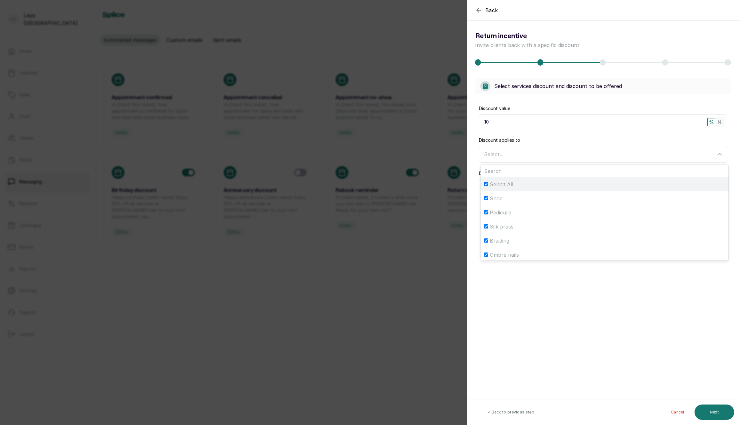
checkbox input "true"
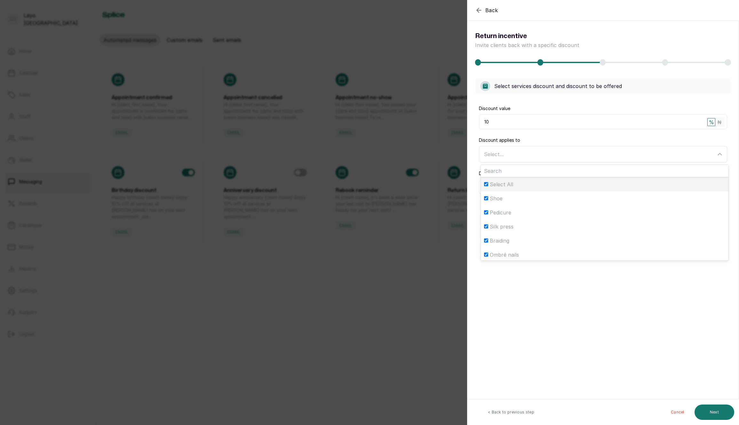
checkbox input "true"
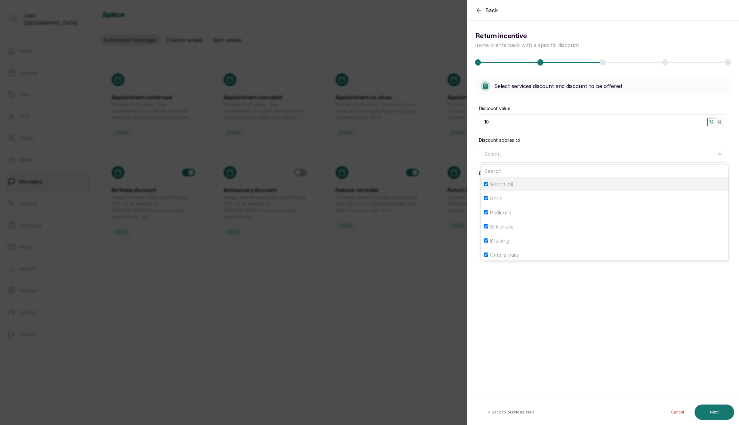
checkbox input "true"
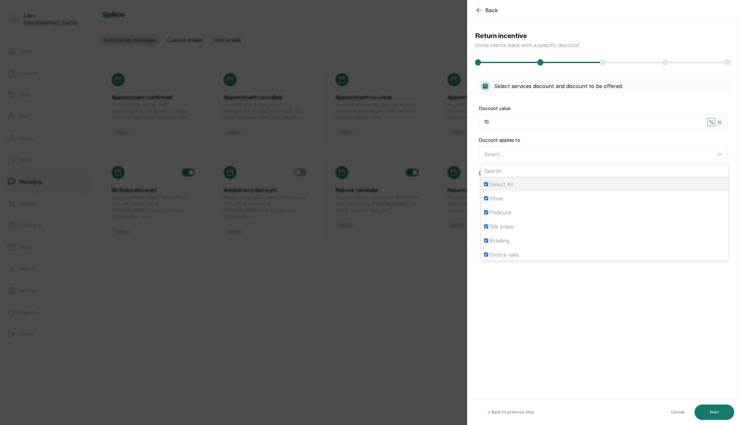
checkbox input "true"
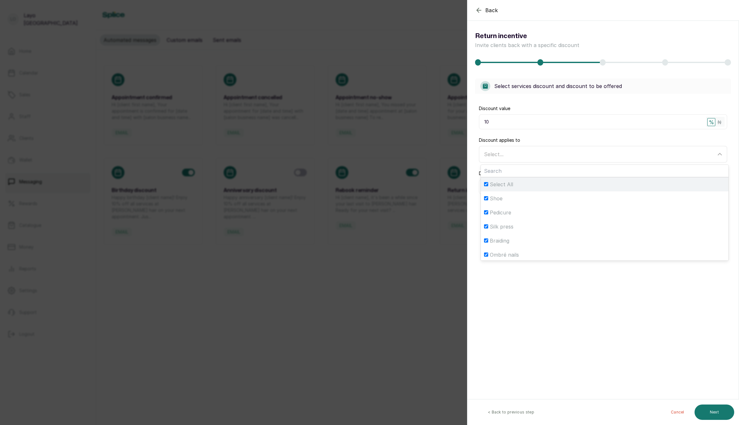
checkbox input "true"
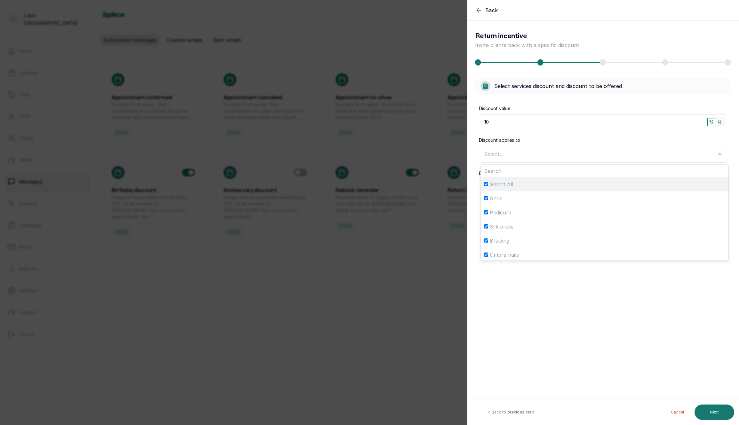
checkbox input "true"
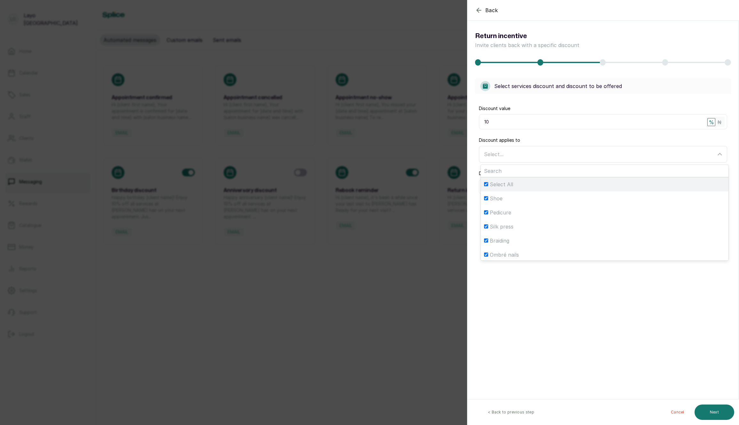
checkbox input "true"
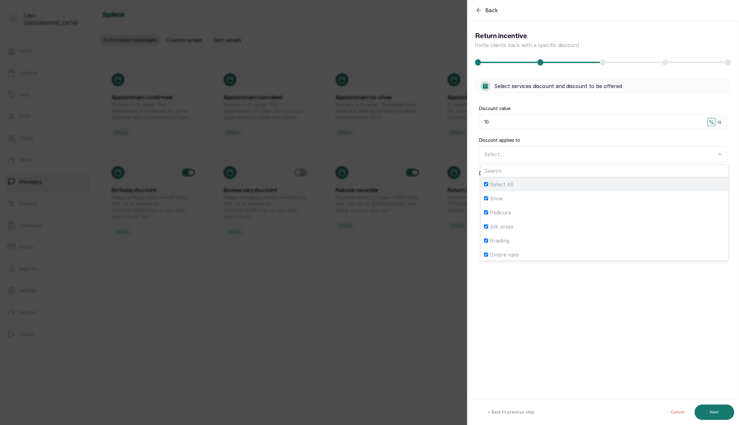
checkbox input "true"
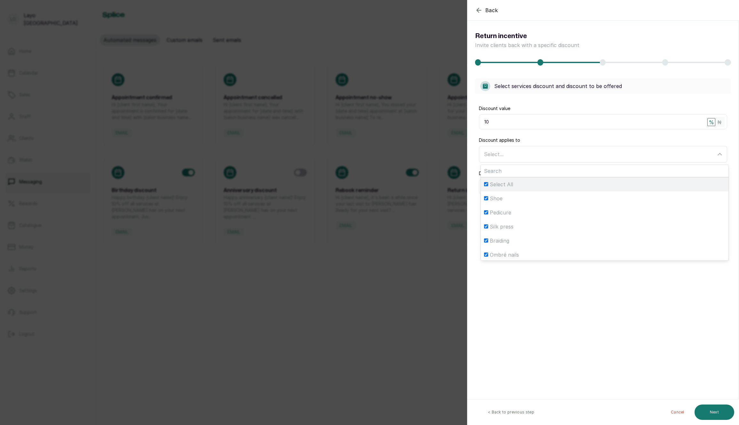
checkbox input "true"
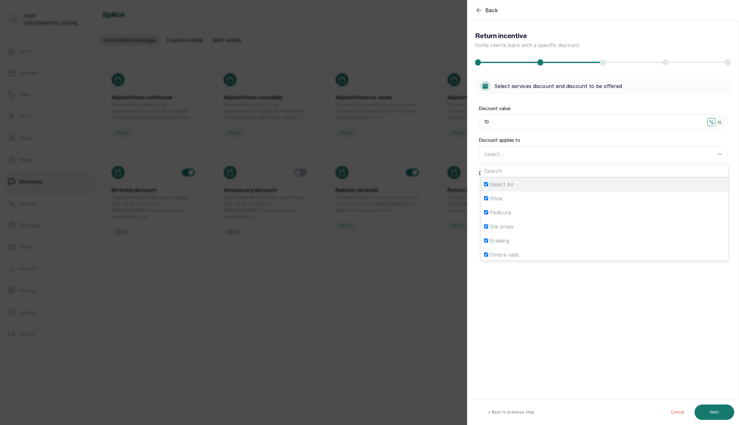
checkbox input "true"
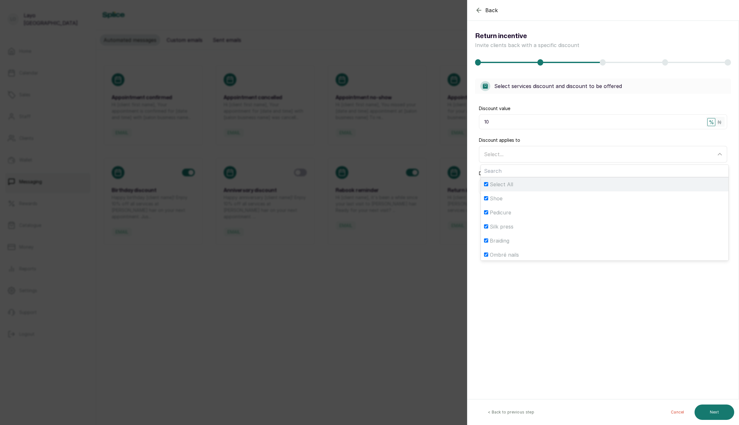
checkbox input "true"
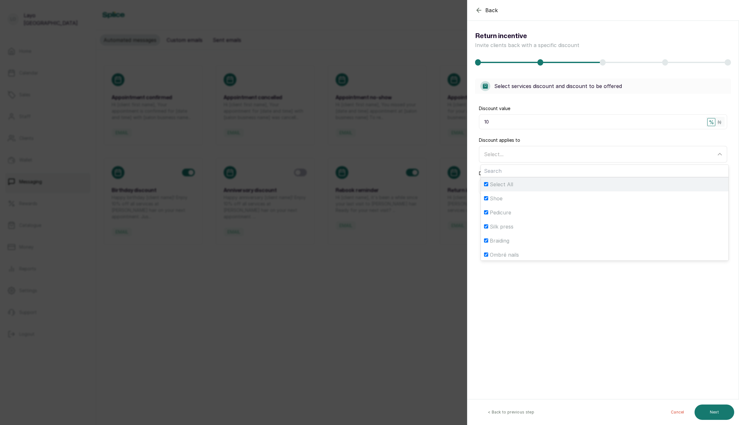
checkbox input "true"
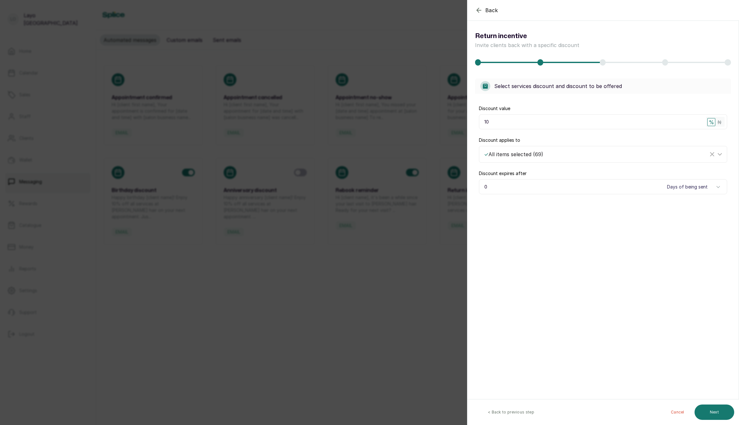
click at [558, 333] on section "Back Return Incentive Return incentive Invite clients back with a specific disc…" at bounding box center [603, 212] width 272 height 425
click at [616, 192] on input "0" at bounding box center [603, 186] width 248 height 15
type input "5"
click at [708, 414] on button "Next" at bounding box center [714, 411] width 40 height 15
click at [552, 107] on div at bounding box center [552, 109] width 13 height 8
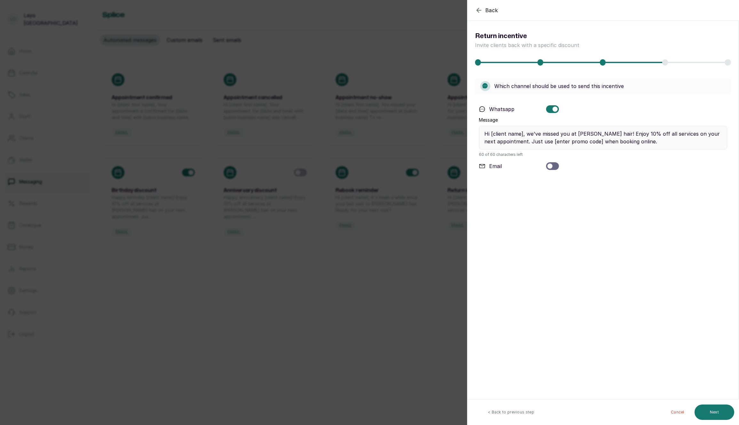
click at [553, 165] on div at bounding box center [552, 166] width 13 height 8
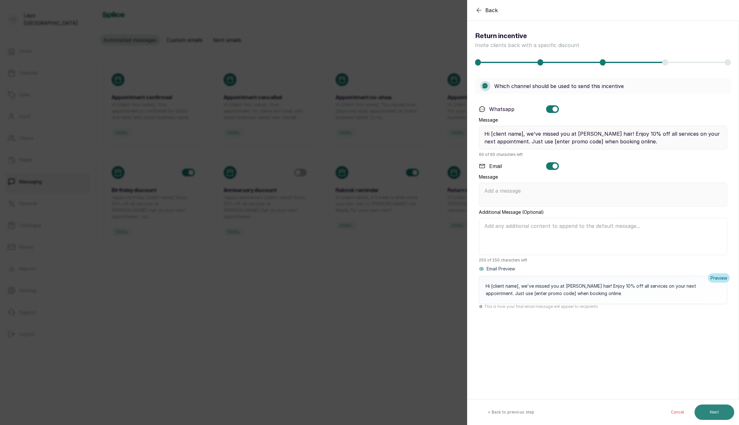
click at [704, 410] on button "Next" at bounding box center [714, 411] width 40 height 15
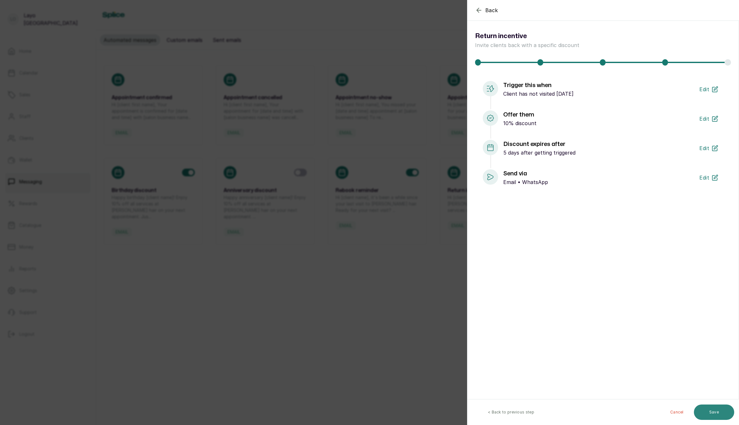
click at [706, 413] on button "Save" at bounding box center [714, 411] width 40 height 15
click at [718, 415] on button "Save" at bounding box center [714, 411] width 40 height 15
